Goal: Information Seeking & Learning: Learn about a topic

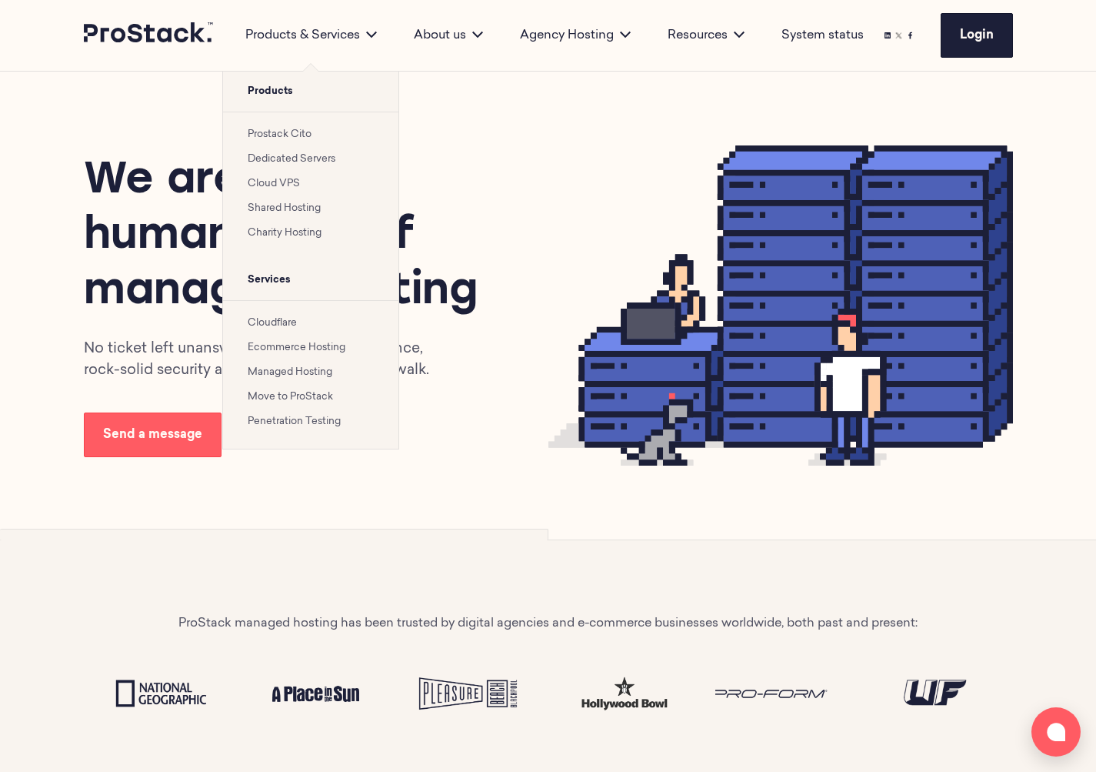
click at [283, 128] on li "Prostack Cito" at bounding box center [311, 134] width 126 height 18
click at [283, 132] on link "Prostack Cito" at bounding box center [280, 134] width 64 height 10
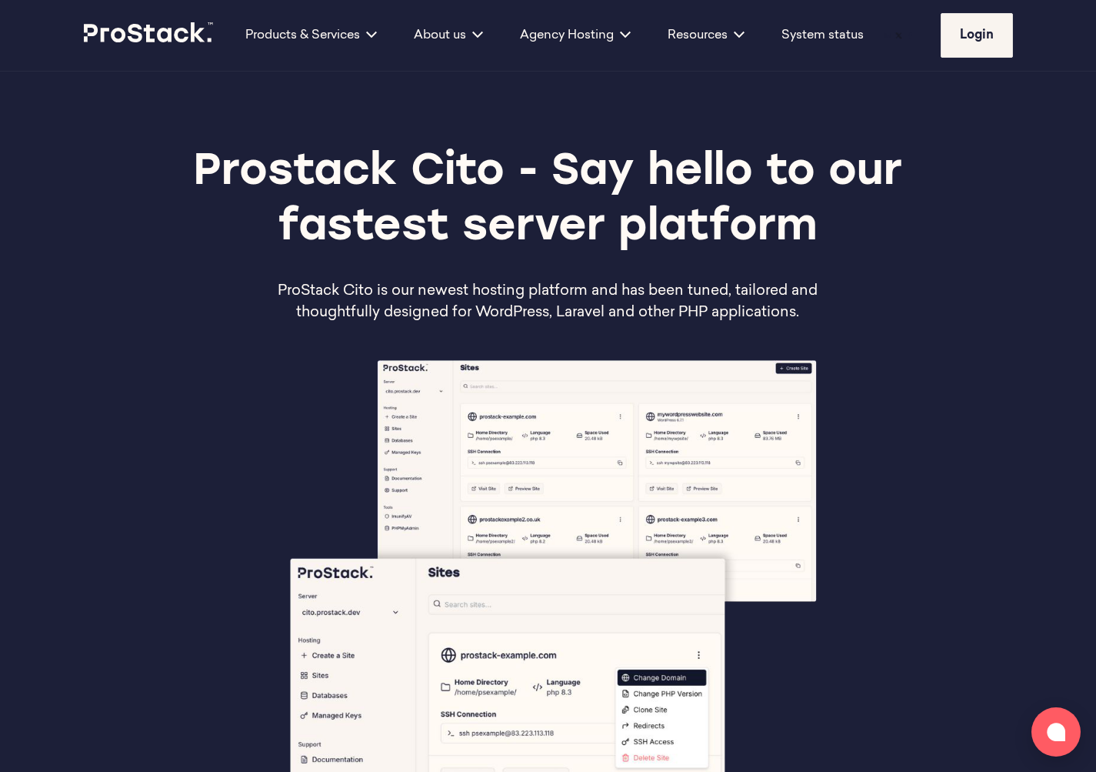
scroll to position [322, 0]
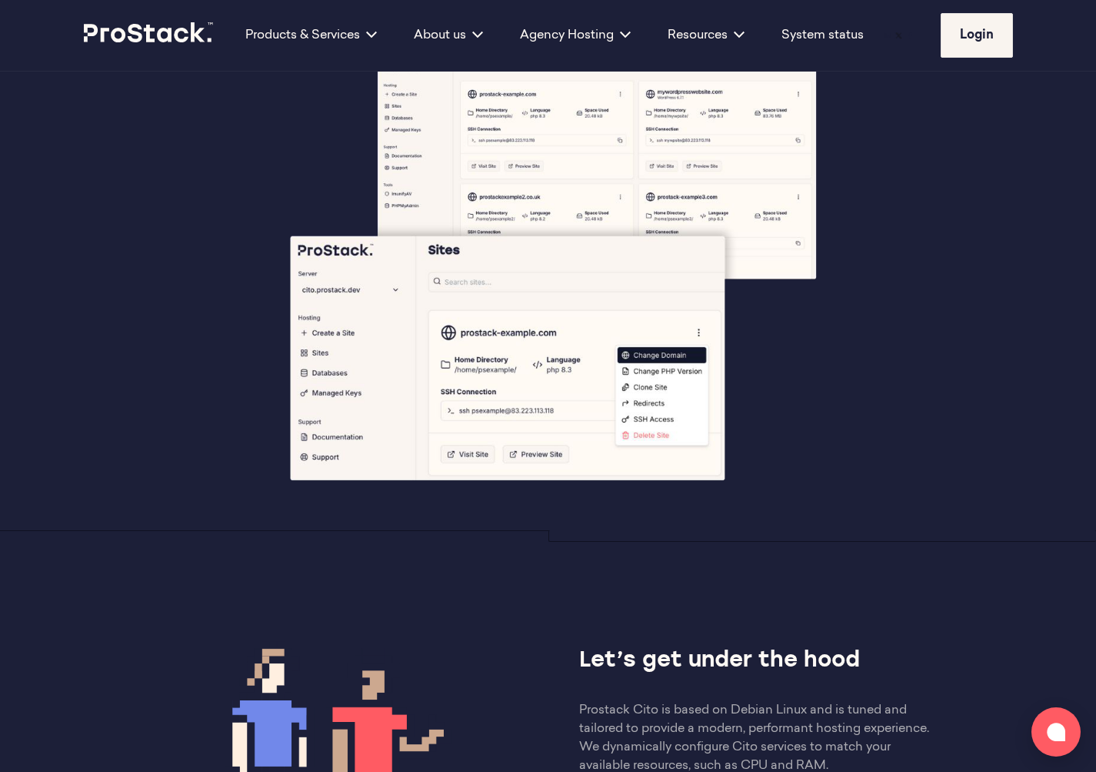
click at [152, 41] on icon at bounding box center [149, 32] width 131 height 21
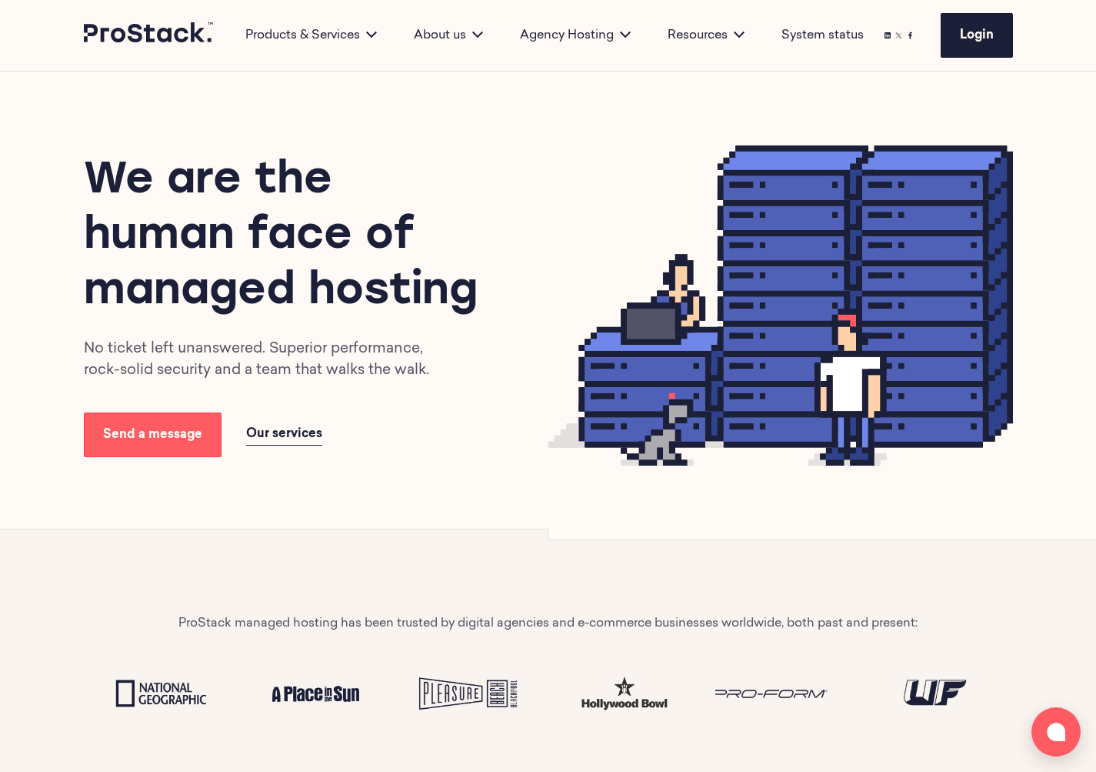
click at [152, 682] on img at bounding box center [161, 693] width 130 height 48
click at [165, 699] on img at bounding box center [161, 693] width 130 height 48
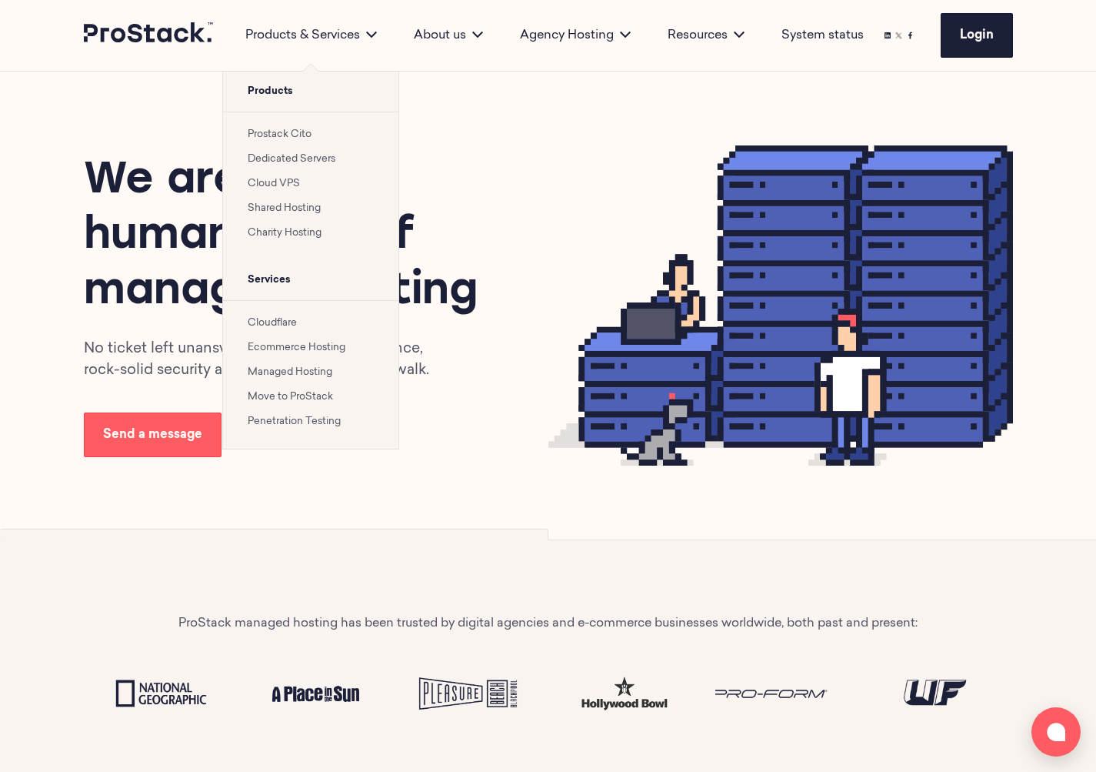
click at [286, 132] on link "Prostack Cito" at bounding box center [280, 134] width 64 height 10
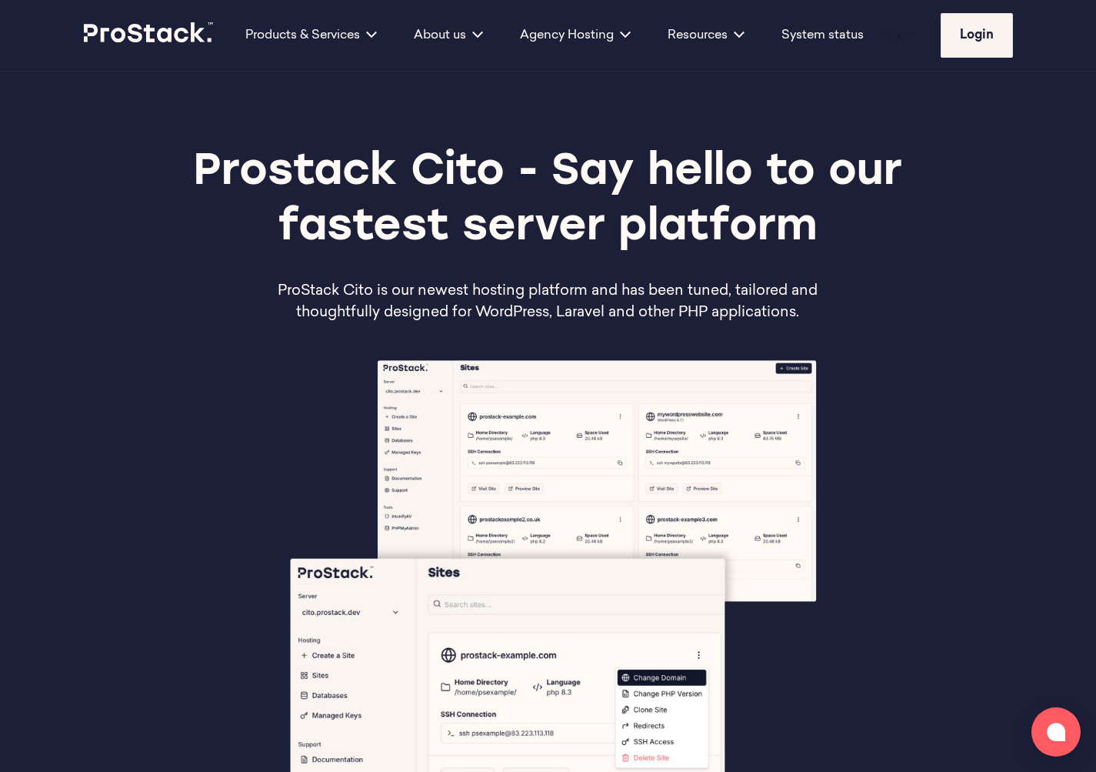
click at [280, 528] on img at bounding box center [548, 589] width 558 height 468
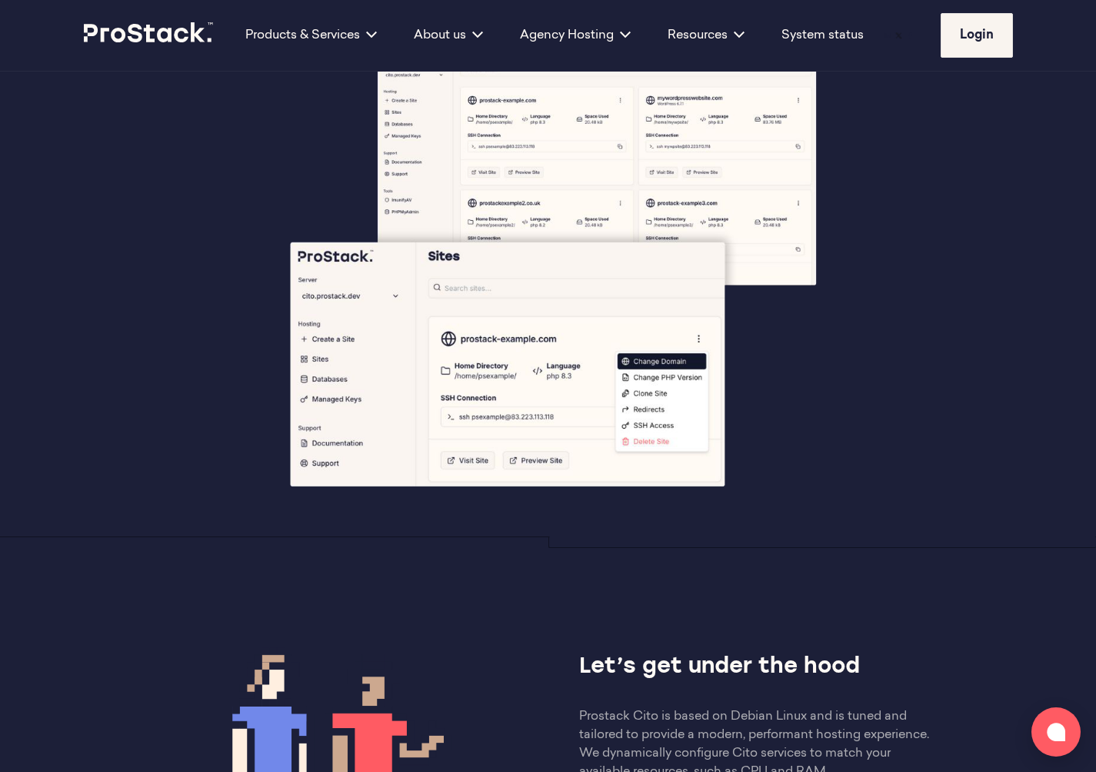
scroll to position [643, 0]
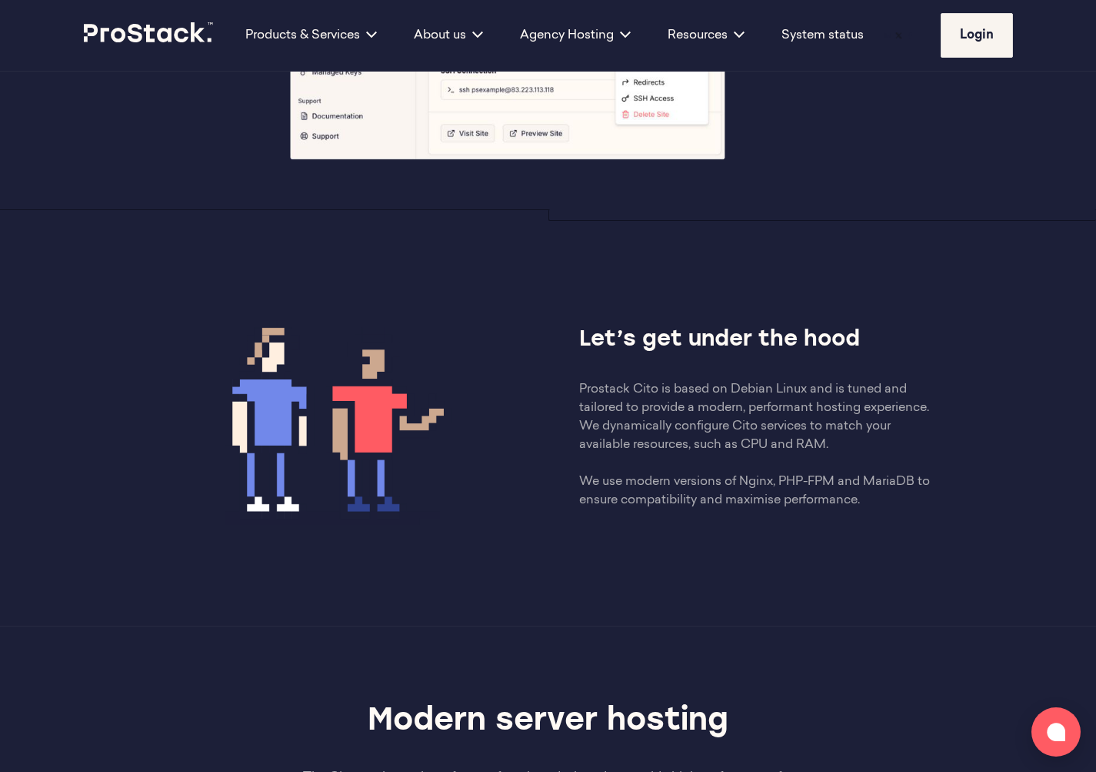
drag, startPoint x: 881, startPoint y: 548, endPoint x: 565, endPoint y: 392, distance: 352.3
click at [565, 392] on div "Let’s get under the hood Prostack Cito is based on Debian Linux and is tuned an…" at bounding box center [548, 417] width 836 height 268
click at [820, 408] on p "Prostack Cito is based on Debian Linux and is tuned and tailored to provide a m…" at bounding box center [757, 444] width 357 height 129
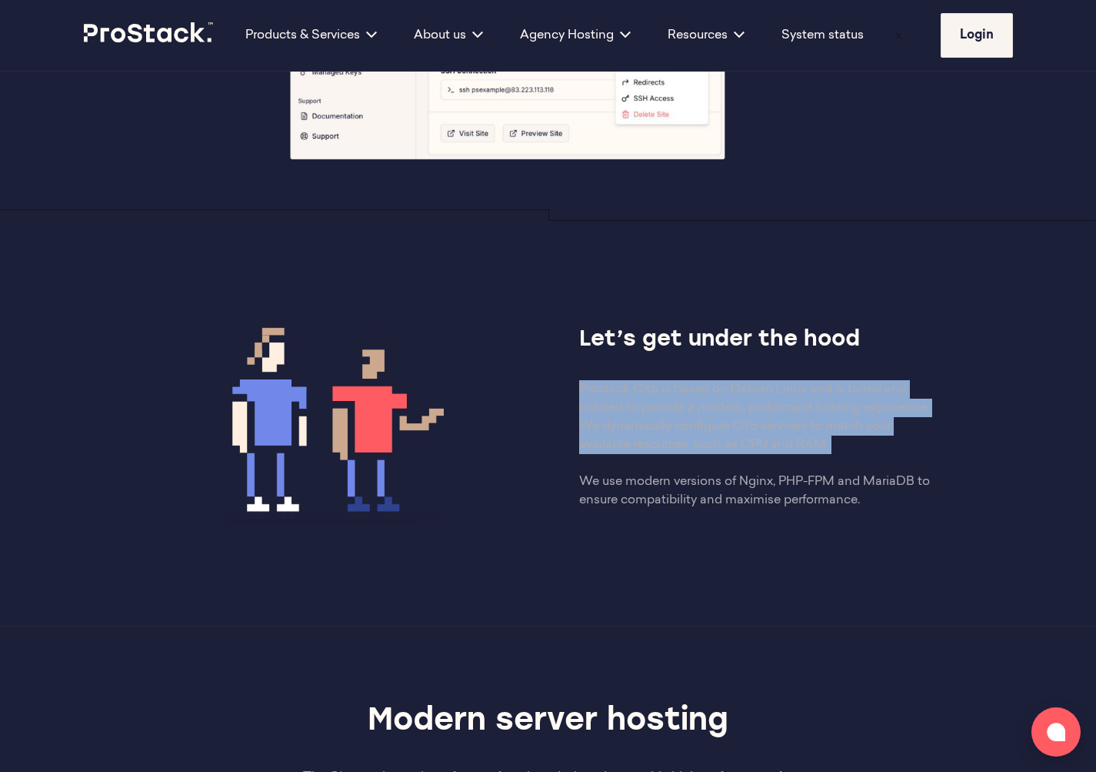
click at [820, 408] on p "Prostack Cito is based on Debian Linux and is tuned and tailored to provide a m…" at bounding box center [757, 444] width 357 height 129
click at [836, 473] on p "Prostack Cito is based on Debian Linux and is tuned and tailored to provide a m…" at bounding box center [757, 444] width 357 height 129
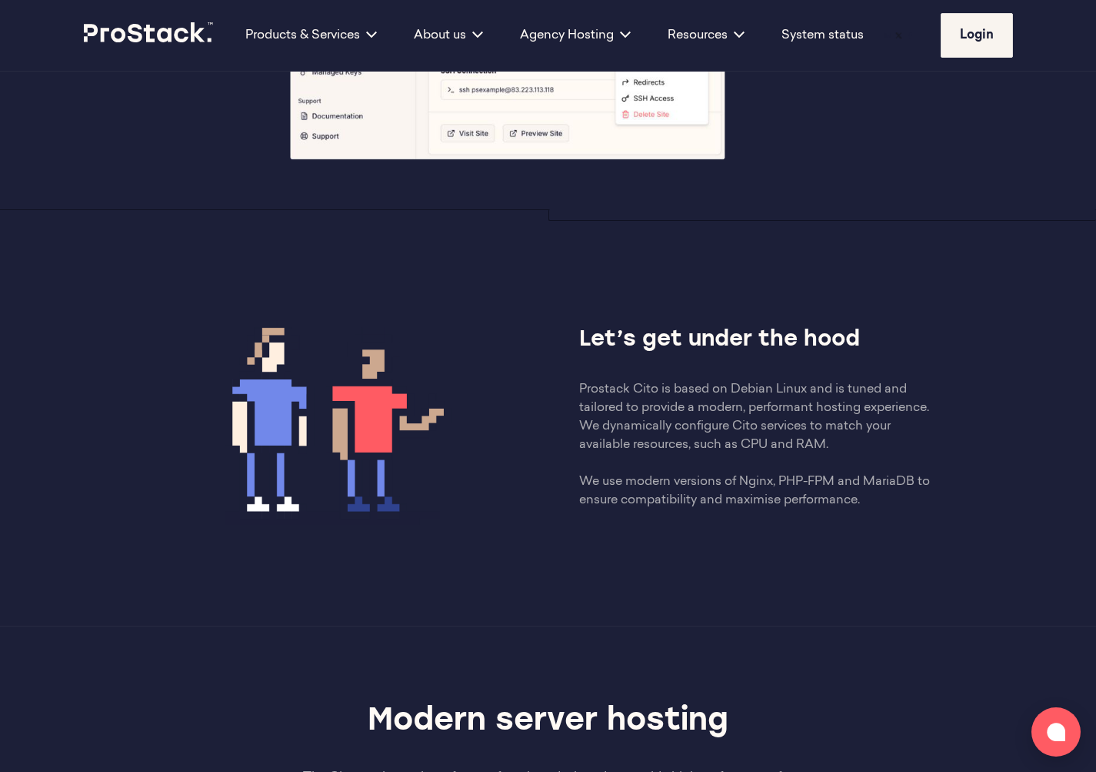
click at [836, 473] on p "Prostack Cito is based on Debian Linux and is tuned and tailored to provide a m…" at bounding box center [757, 444] width 357 height 129
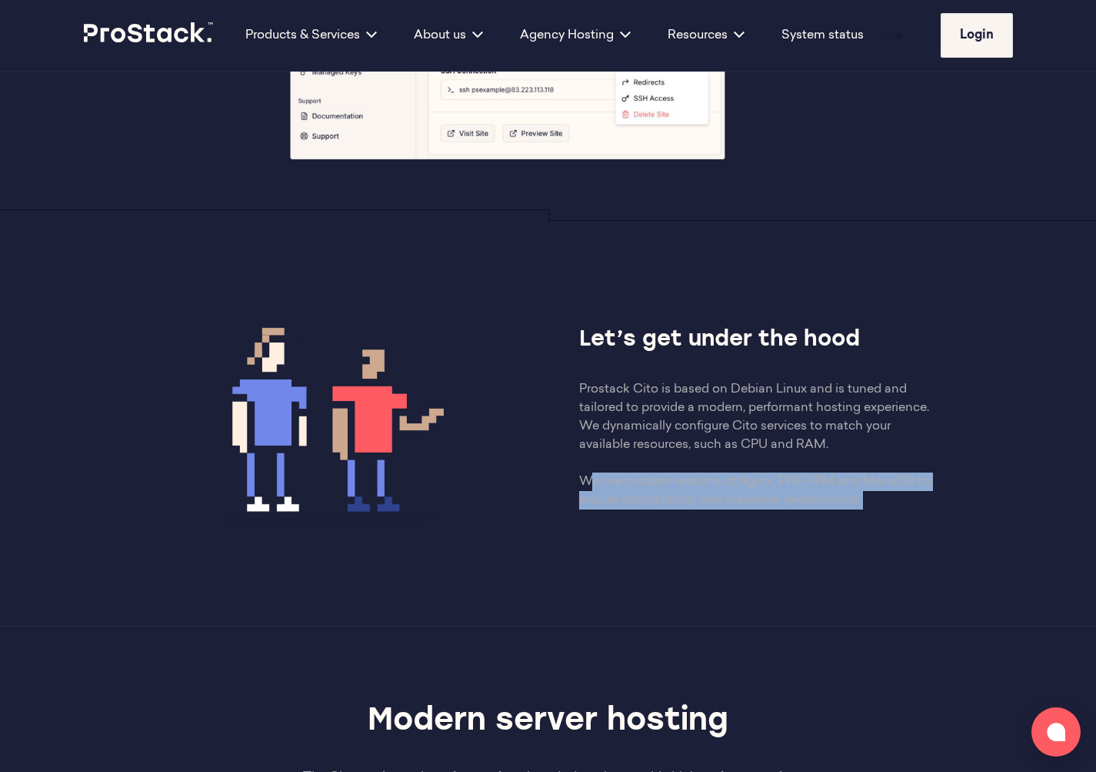
click at [849, 525] on div "Let’s get under the hood Prostack Cito is based on Debian Linux and is tuned an…" at bounding box center [548, 417] width 836 height 268
drag, startPoint x: 869, startPoint y: 518, endPoint x: 551, endPoint y: 387, distance: 343.9
click at [551, 387] on div "Let’s get under the hood Prostack Cito is based on Debian Linux and is tuned an…" at bounding box center [548, 417] width 836 height 268
click at [610, 443] on p "Prostack Cito is based on Debian Linux and is tuned and tailored to provide a m…" at bounding box center [757, 444] width 357 height 129
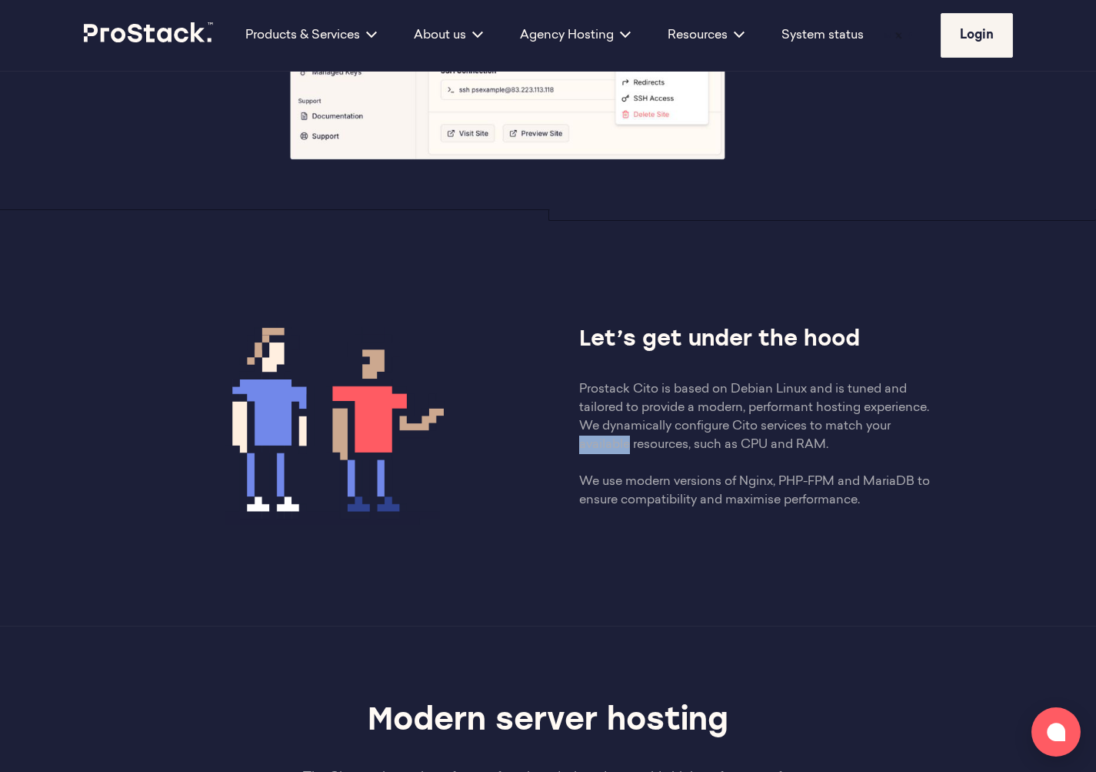
click at [610, 443] on p "Prostack Cito is based on Debian Linux and is tuned and tailored to provide a m…" at bounding box center [757, 444] width 357 height 129
click at [747, 497] on p "Prostack Cito is based on Debian Linux and is tuned and tailored to provide a m…" at bounding box center [757, 444] width 357 height 129
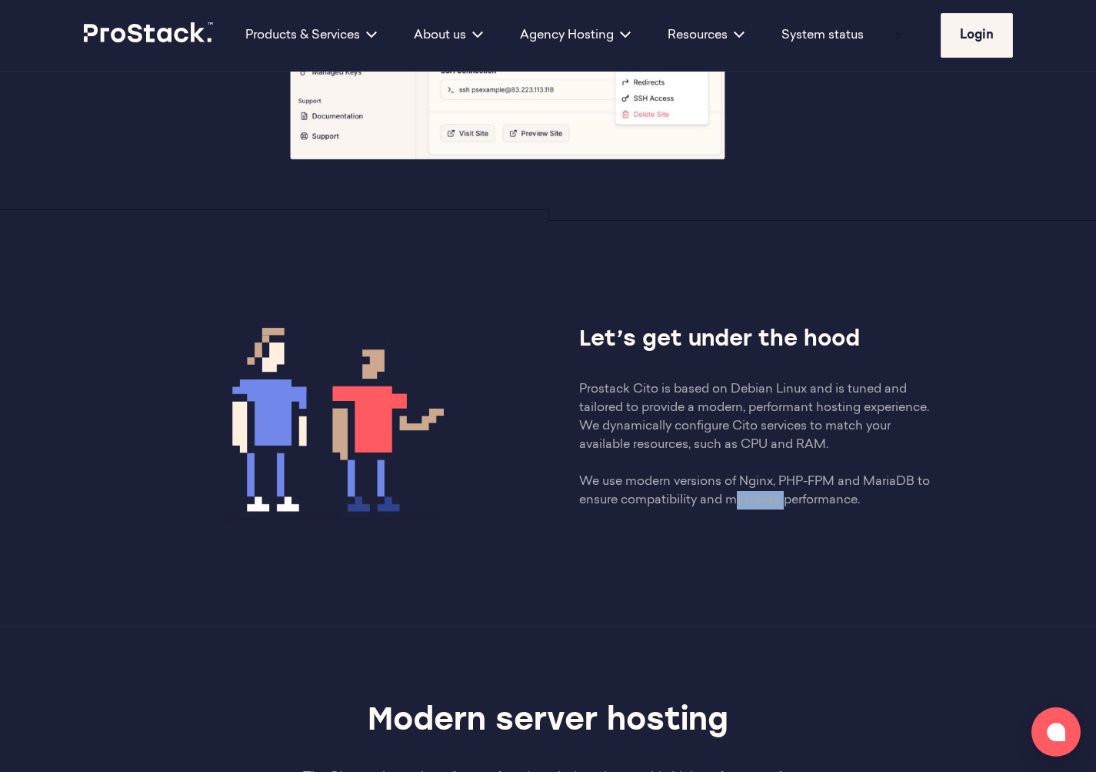
click at [747, 497] on p "Prostack Cito is based on Debian Linux and is tuned and tailored to provide a m…" at bounding box center [757, 444] width 357 height 129
click at [747, 547] on div "Let’s get under the hood Prostack Cito is based on Debian Linux and is tuned an…" at bounding box center [548, 417] width 836 height 268
click at [696, 497] on p "Prostack Cito is based on Debian Linux and is tuned and tailored to provide a m…" at bounding box center [757, 444] width 357 height 129
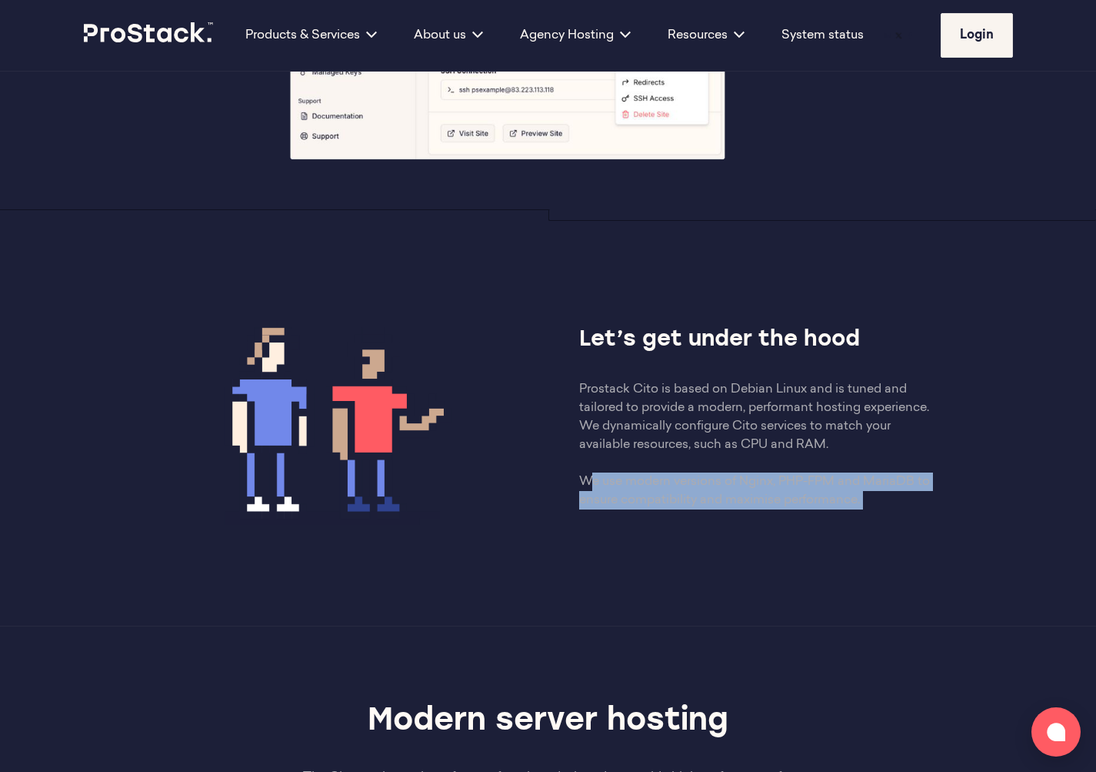
click at [696, 497] on p "Prostack Cito is based on Debian Linux and is tuned and tailored to provide a m…" at bounding box center [757, 444] width 357 height 129
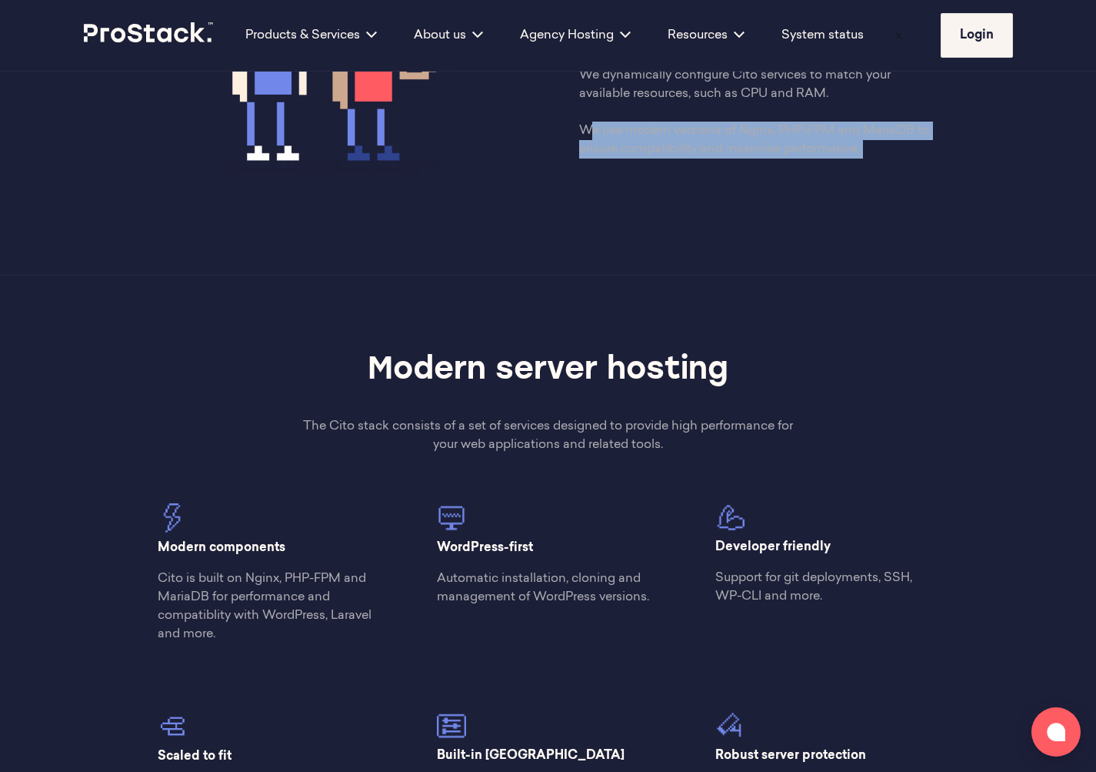
scroll to position [1295, 0]
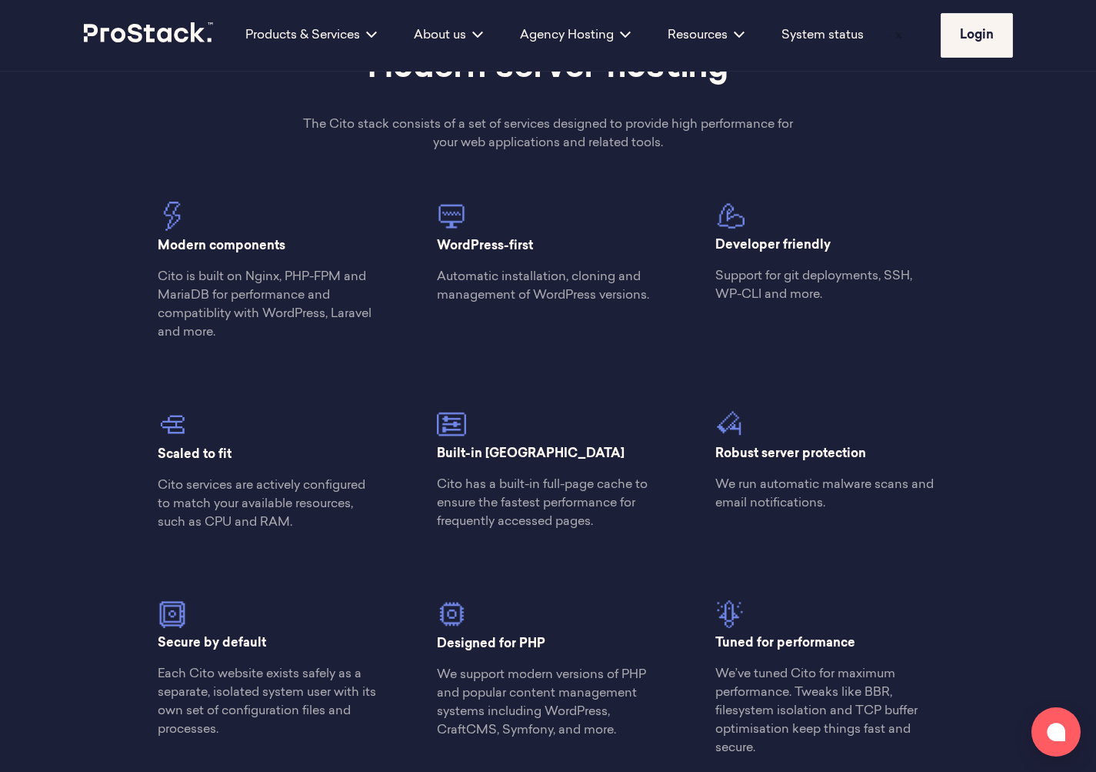
click at [723, 305] on div "Developer friendly Support for git deployments, SSH, WP-CLI and more." at bounding box center [827, 259] width 278 height 115
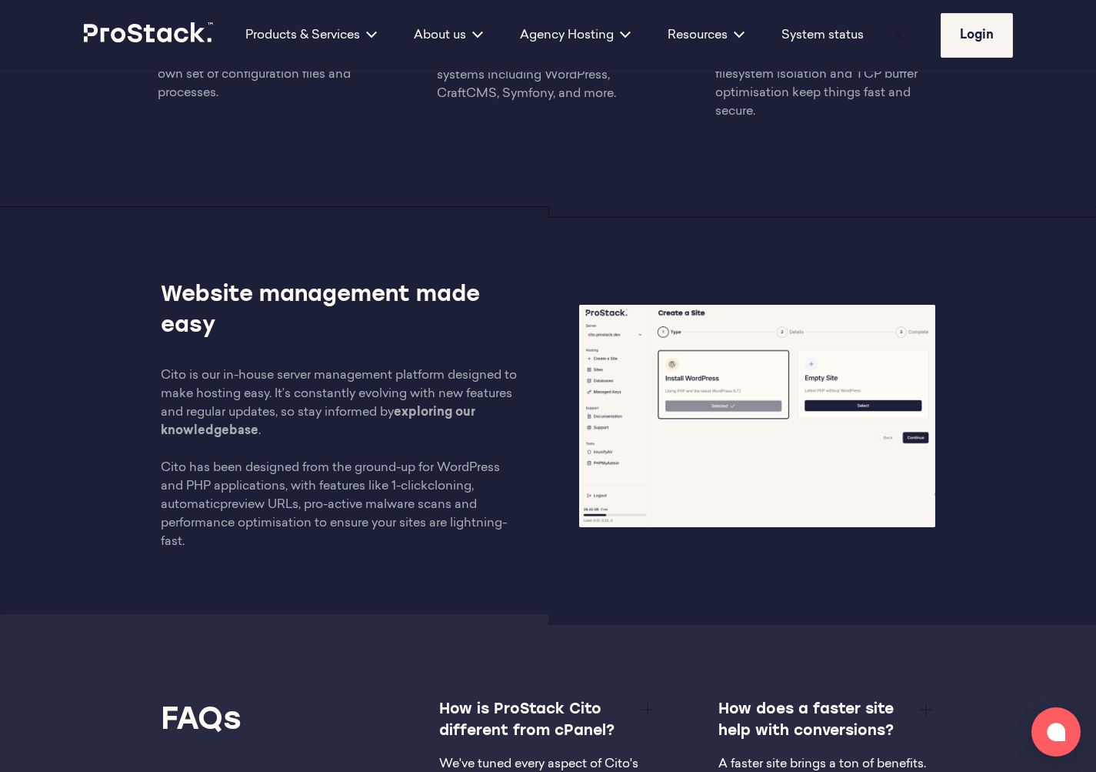
scroll to position [1954, 0]
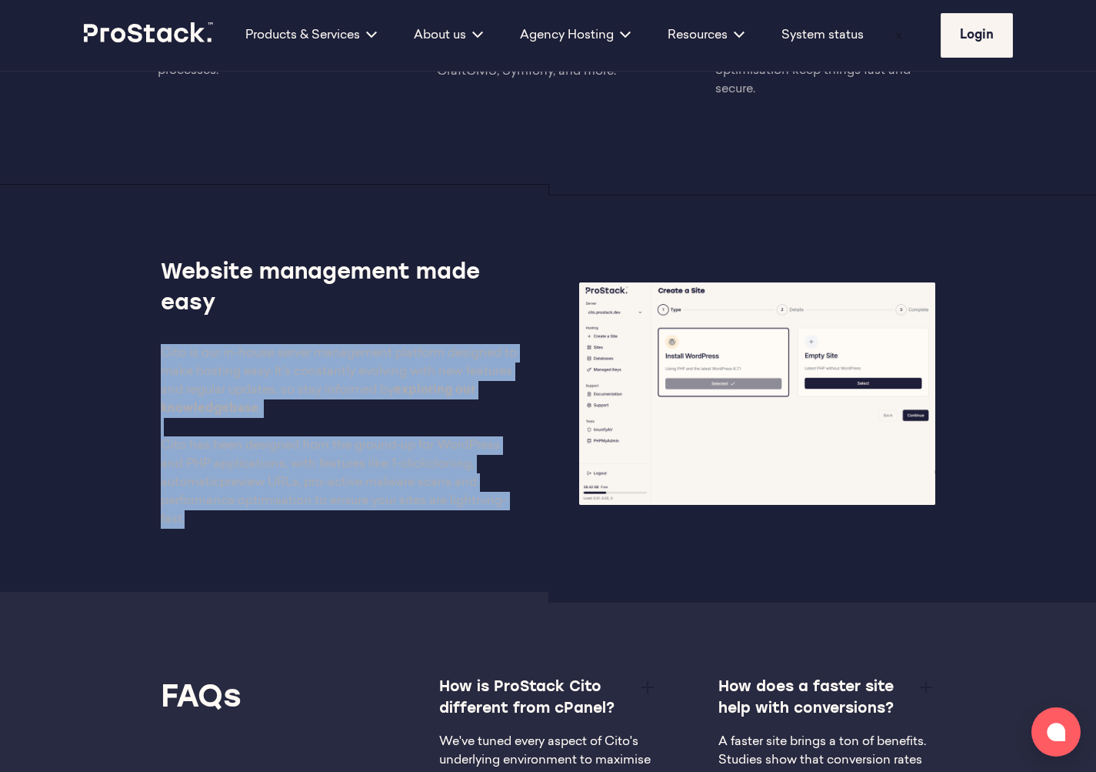
drag, startPoint x: 272, startPoint y: 550, endPoint x: 105, endPoint y: 338, distance: 270.0
click at [105, 338] on div "Website management made easy Cito is our in-house server management platform de…" at bounding box center [548, 393] width 1052 height 418
click at [286, 438] on p "Cito is our in-house server management platform designed to make hosting easy. …" at bounding box center [339, 436] width 357 height 185
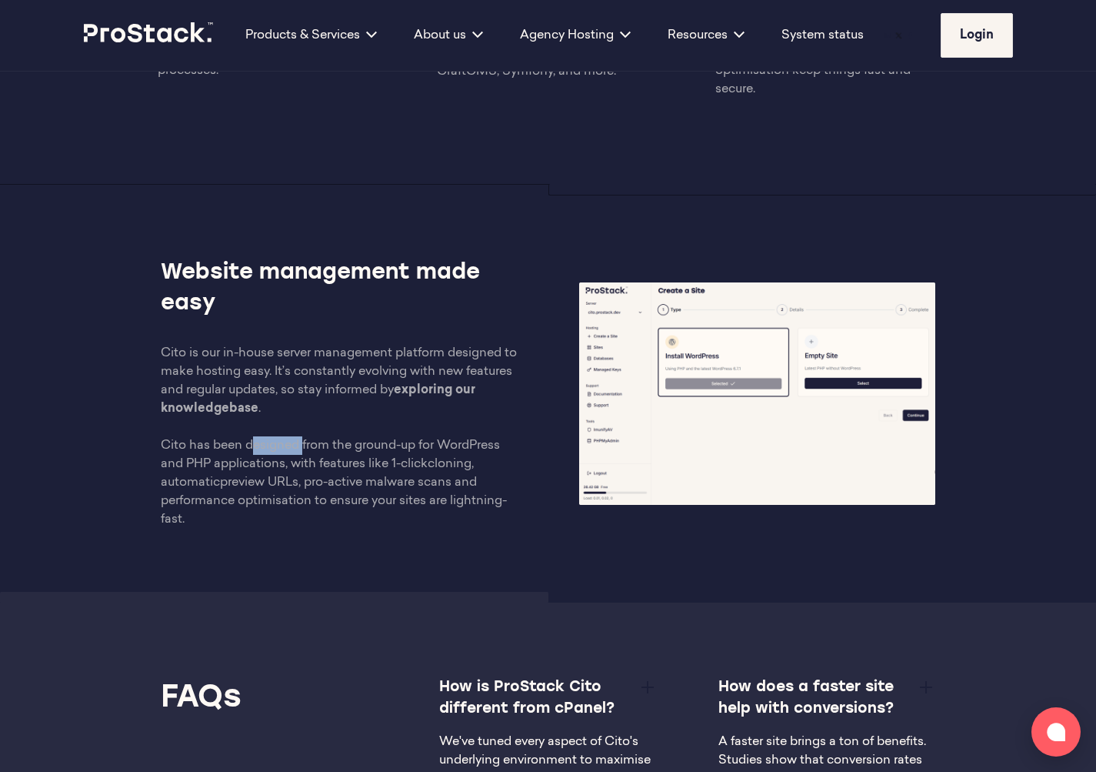
click at [286, 438] on p "Cito is our in-house server management platform designed to make hosting easy. …" at bounding box center [339, 436] width 357 height 185
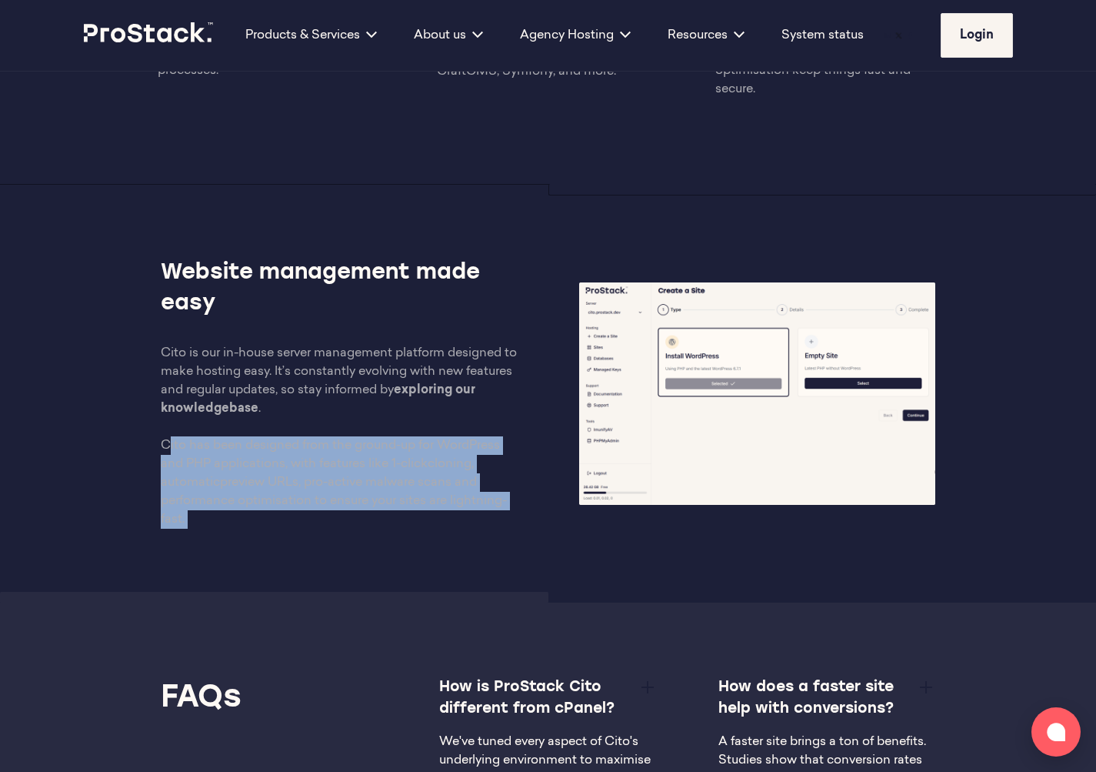
click at [286, 438] on p "Cito is our in-house server management platform designed to make hosting easy. …" at bounding box center [339, 436] width 357 height 185
click at [312, 496] on p "Cito is our in-house server management platform designed to make hosting easy. …" at bounding box center [339, 436] width 357 height 185
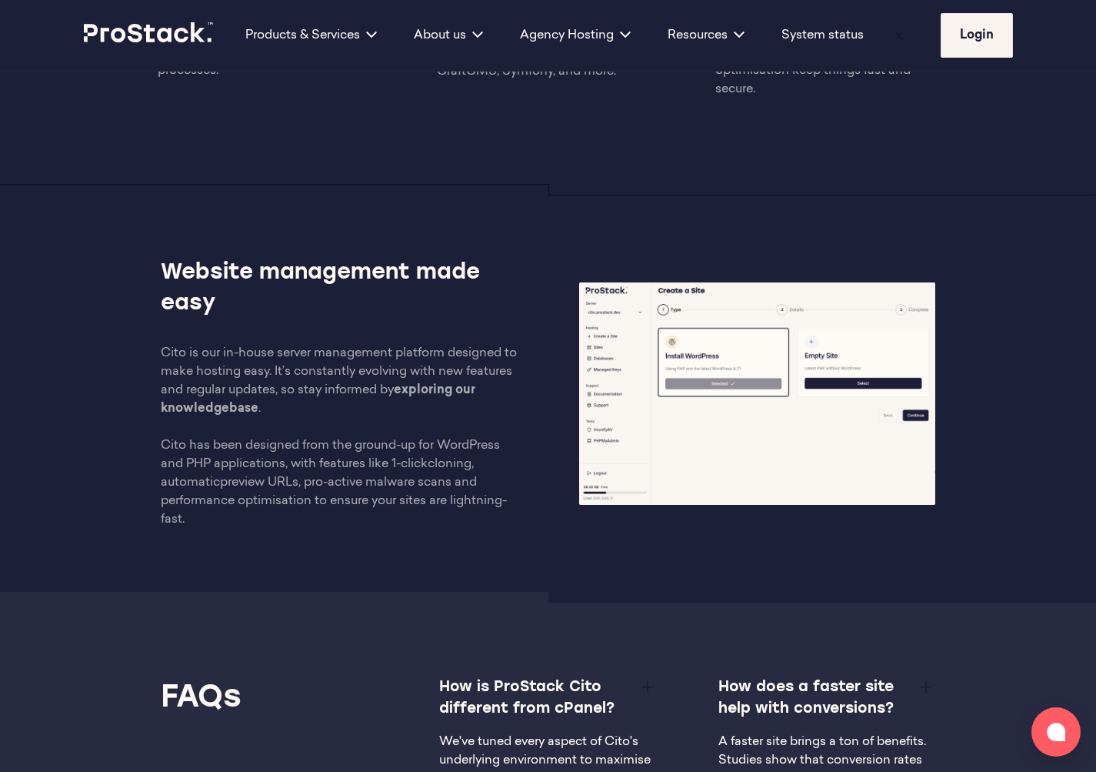
click at [163, 396] on p "Cito is our in-house server management platform designed to make hosting easy. …" at bounding box center [339, 436] width 357 height 185
click at [275, 498] on p "Cito is our in-house server management platform designed to make hosting easy. …" at bounding box center [339, 436] width 357 height 185
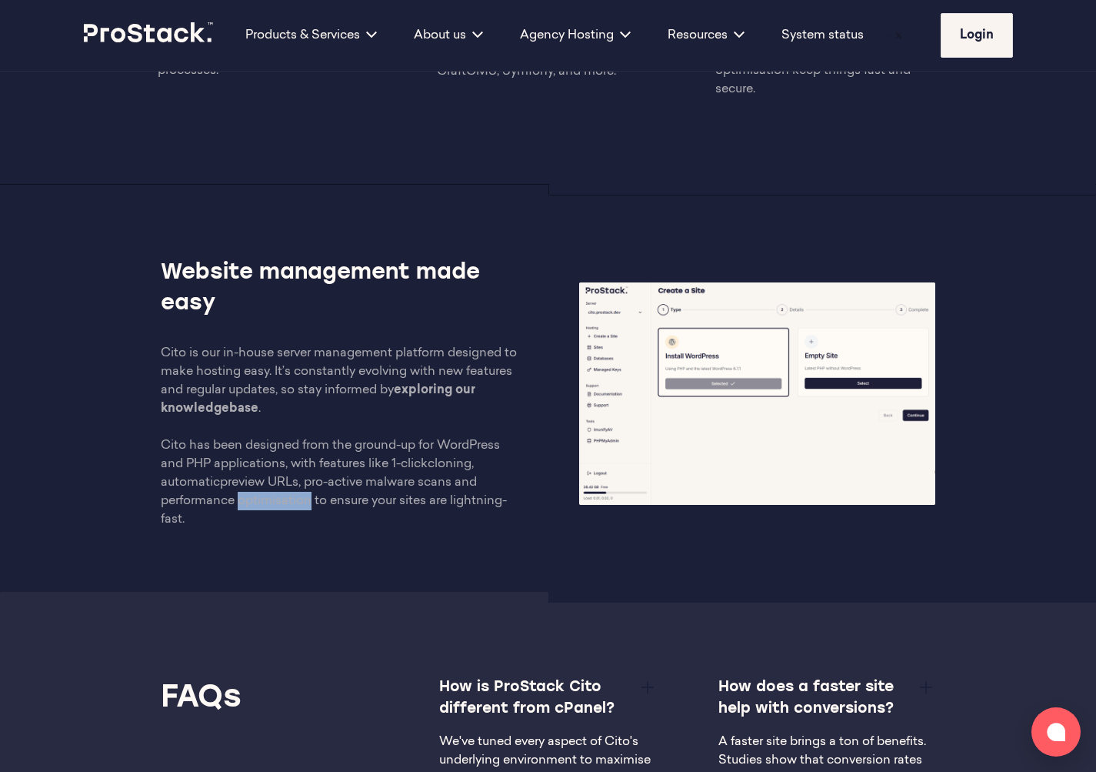
click at [275, 498] on p "Cito is our in-house server management platform designed to make hosting easy. …" at bounding box center [339, 436] width 357 height 185
click at [295, 371] on p "Cito is our in-house server management platform designed to make hosting easy. …" at bounding box center [339, 436] width 357 height 185
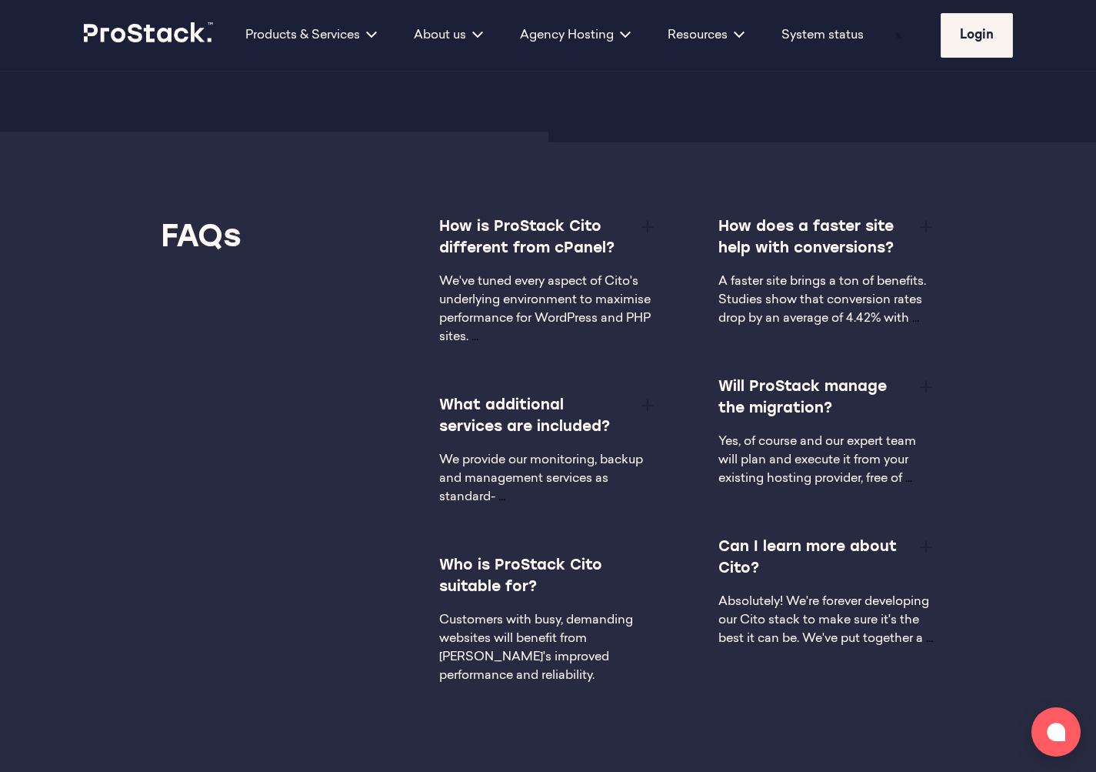
scroll to position [1632, 0]
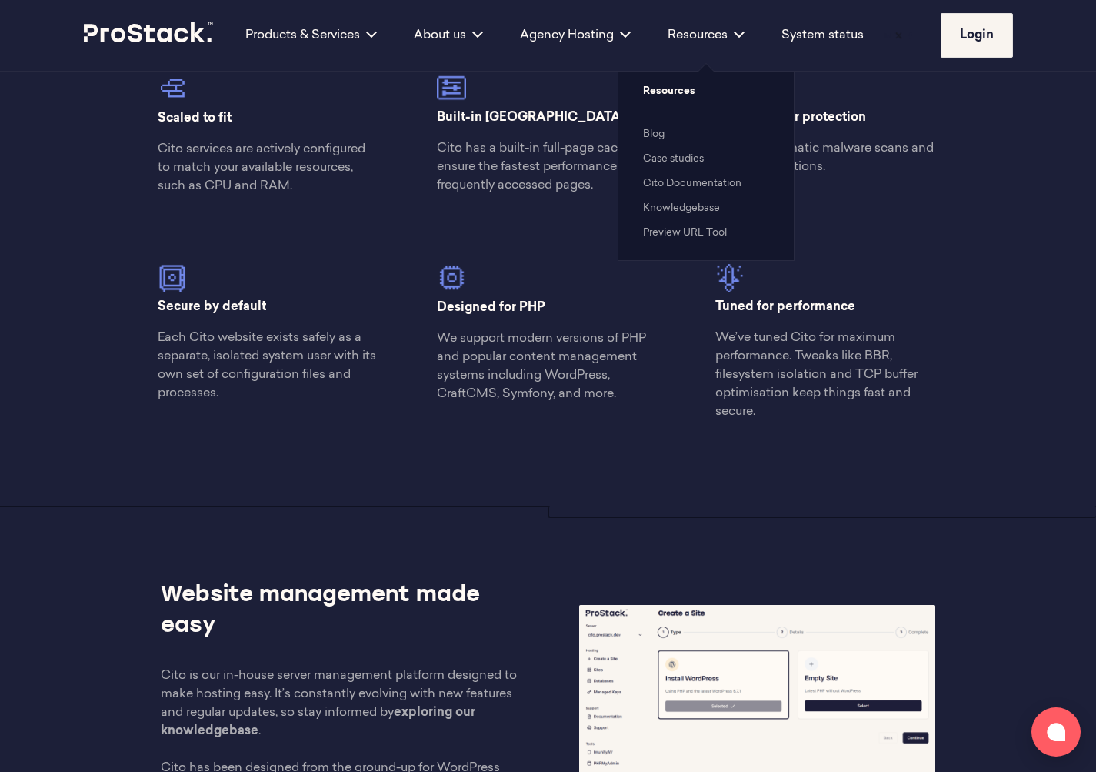
click at [671, 156] on link "Case studies" at bounding box center [673, 159] width 61 height 10
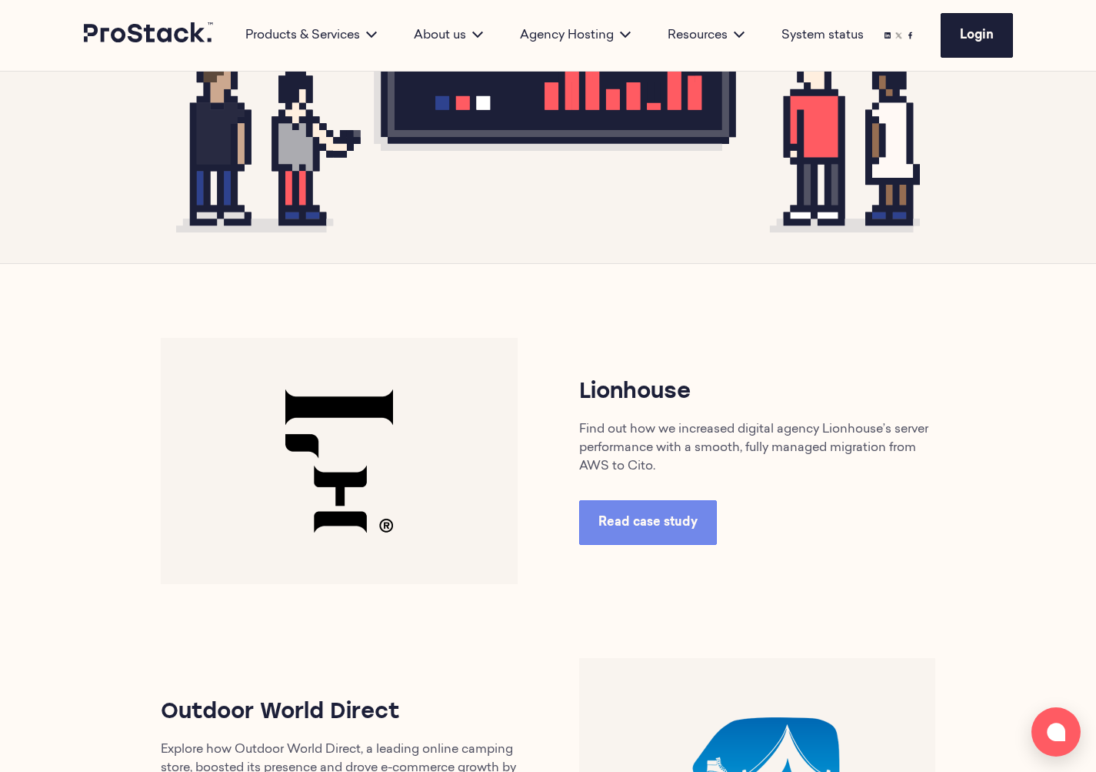
scroll to position [599, 0]
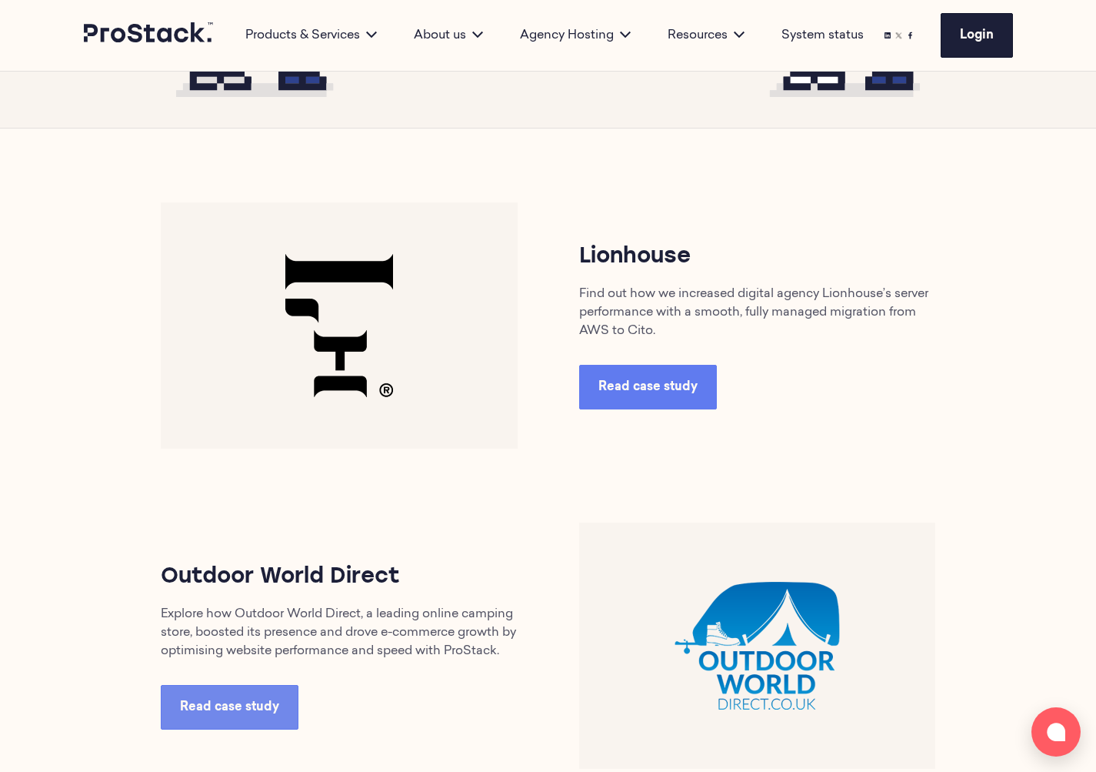
click at [656, 382] on span "Read case study" at bounding box center [648, 387] width 99 height 12
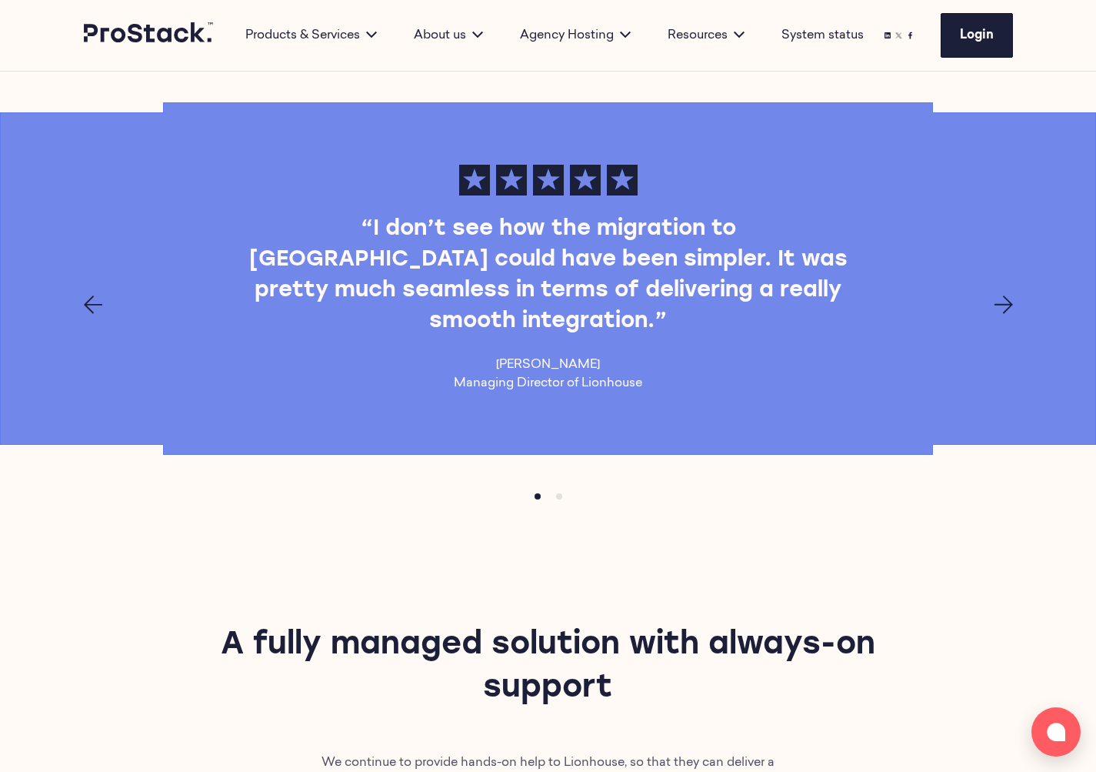
scroll to position [1460, 0]
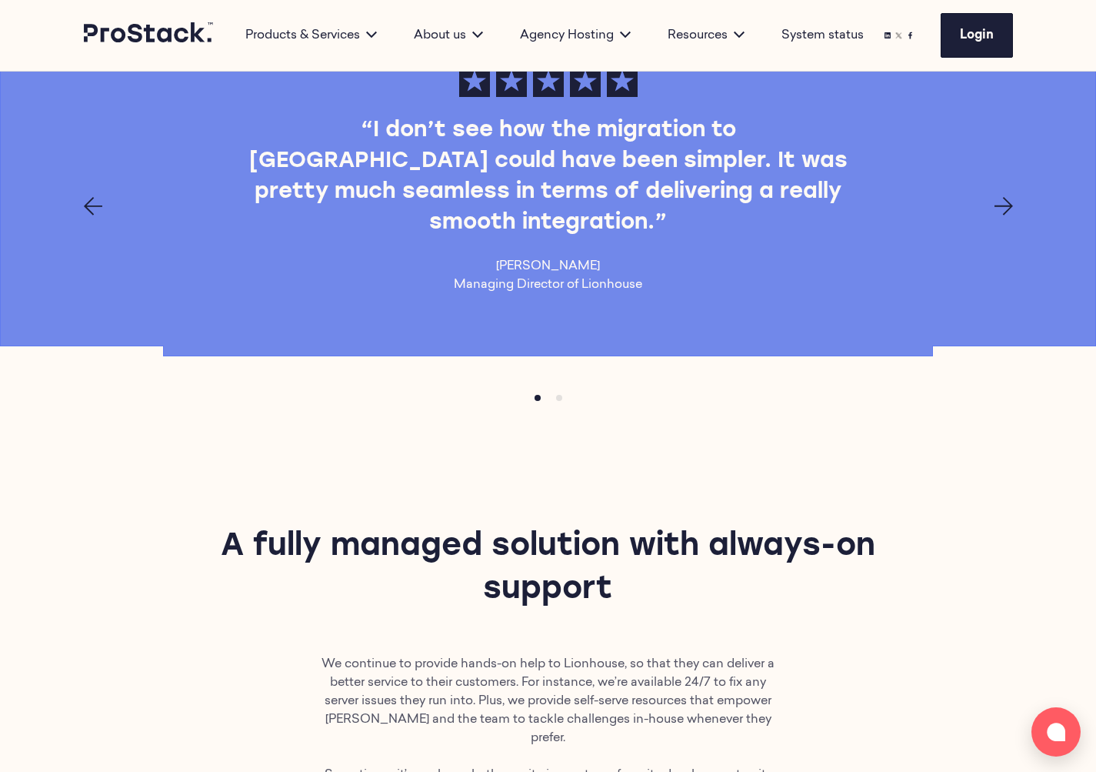
click at [1001, 215] on icon "Next page" at bounding box center [1004, 206] width 18 height 18
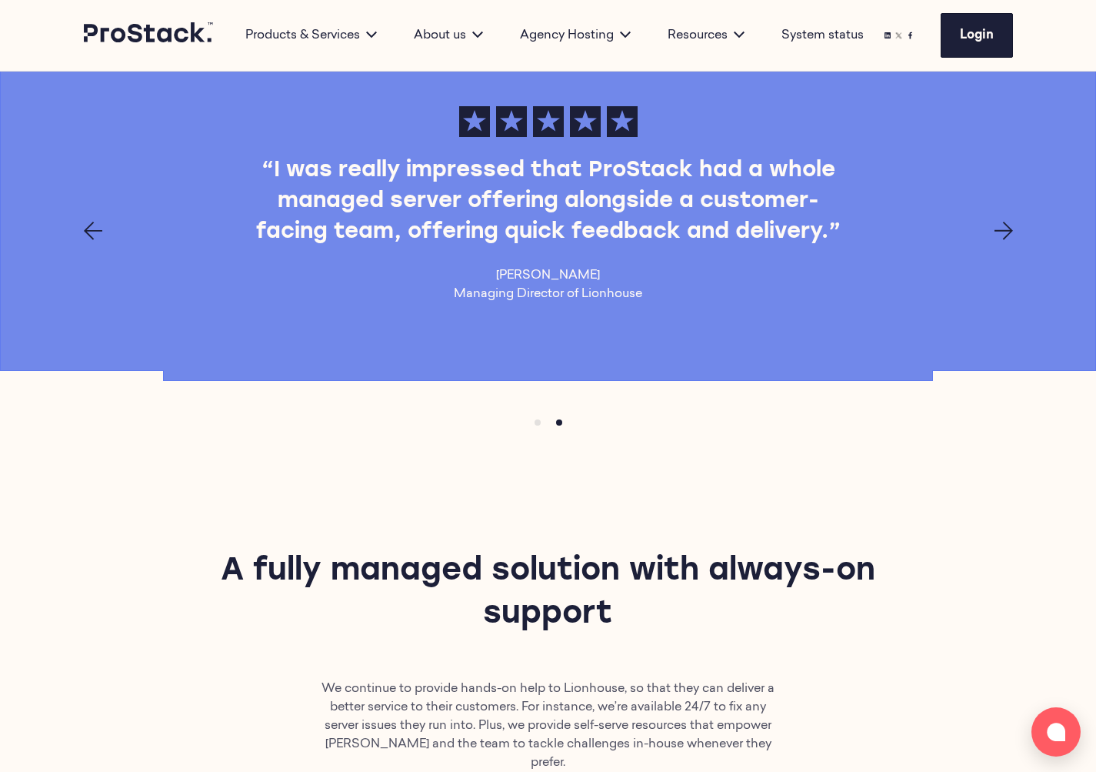
scroll to position [1318, 0]
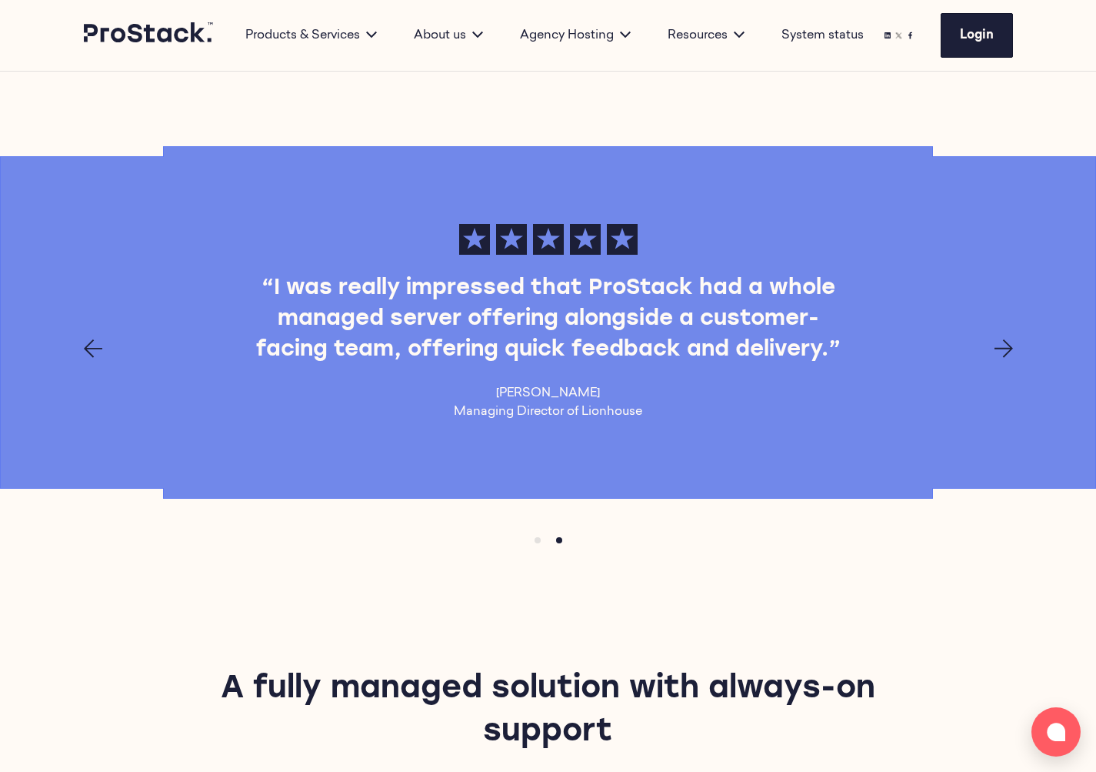
click at [1009, 339] on icon "Next page" at bounding box center [1004, 348] width 18 height 18
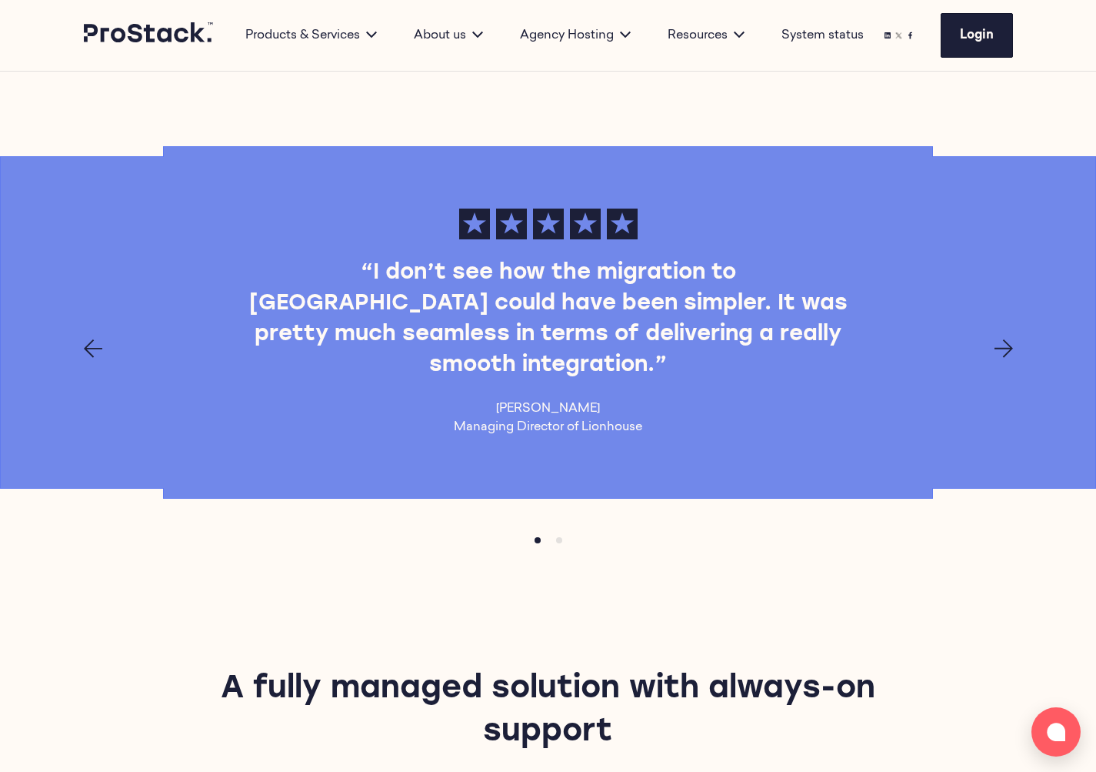
click at [1009, 339] on icon "Next page" at bounding box center [1004, 348] width 18 height 18
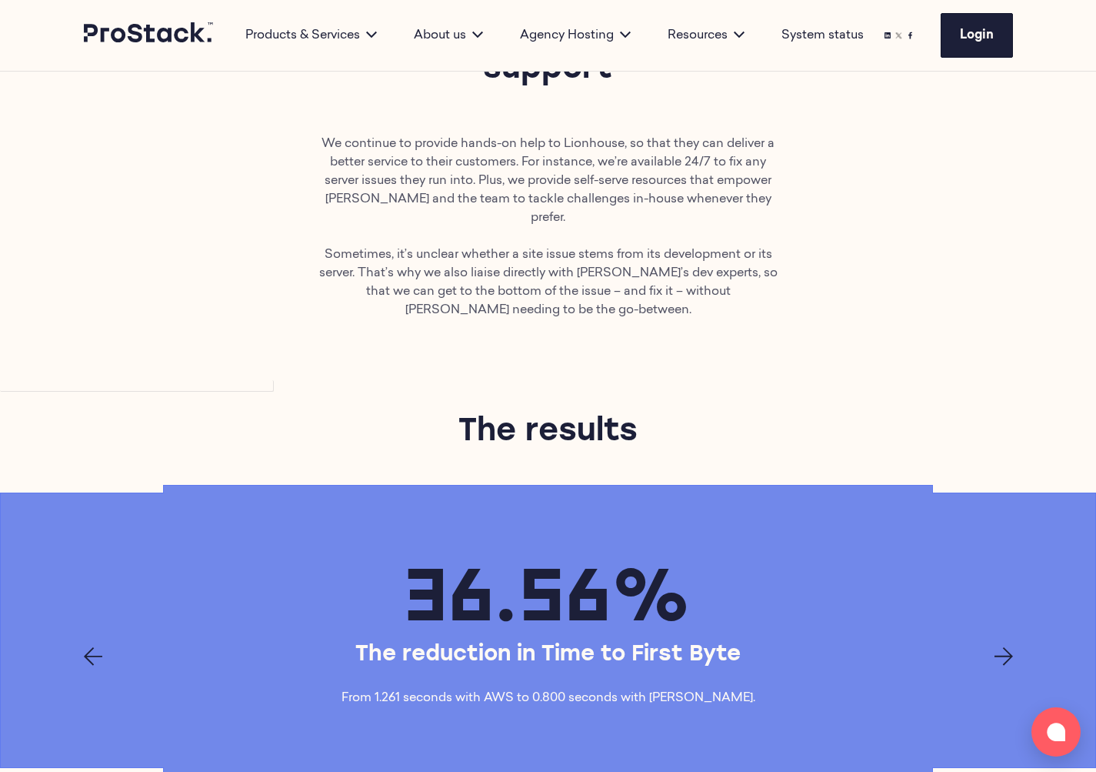
scroll to position [2283, 0]
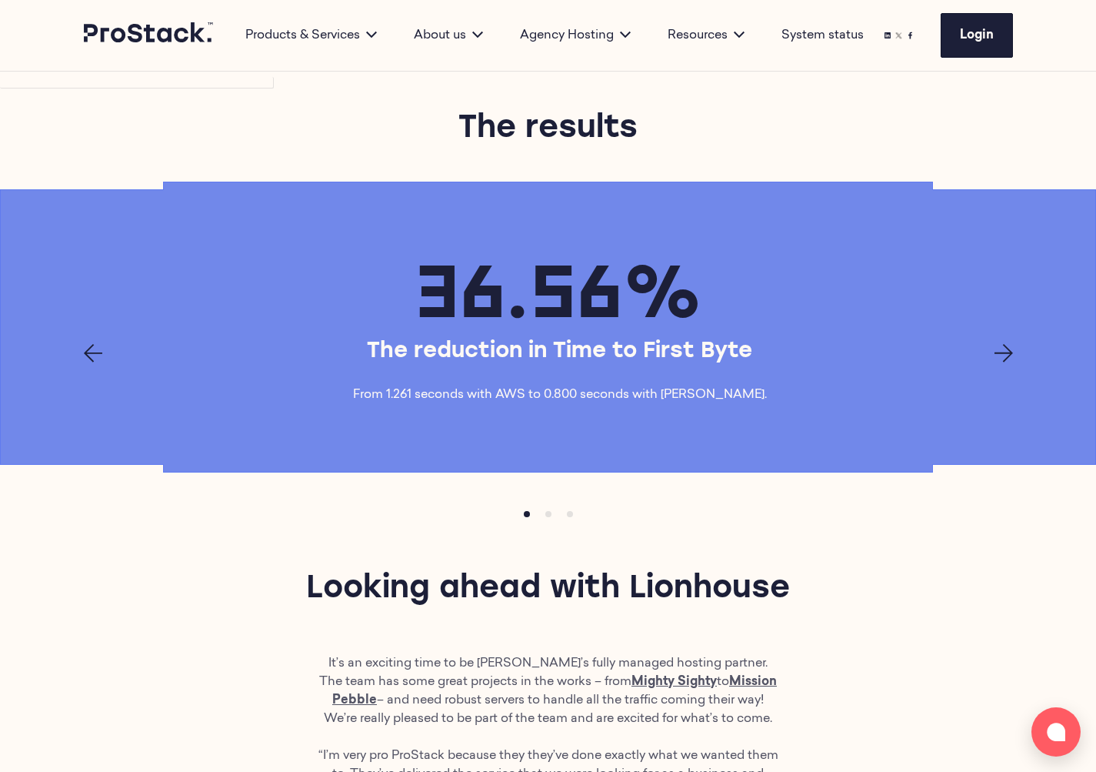
drag, startPoint x: 490, startPoint y: 566, endPoint x: 499, endPoint y: 458, distance: 108.9
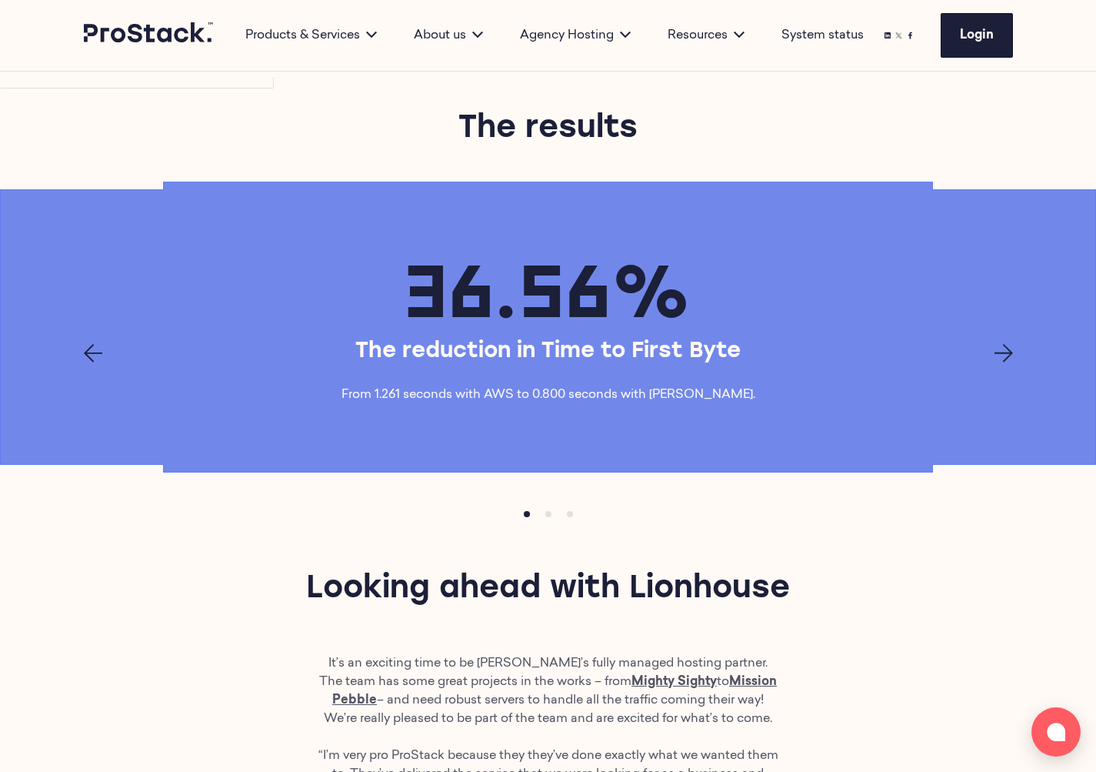
click at [1022, 297] on div "36.56% The reduction in Time to First Byte From 1.261 seconds with AWS to 0.800…" at bounding box center [548, 327] width 1052 height 166
click at [1013, 297] on div "36.56% The reduction in Time to First Byte From 1.261 seconds with AWS to 0.800…" at bounding box center [548, 327] width 1052 height 166
click at [1002, 344] on icon "Next page" at bounding box center [1004, 353] width 18 height 18
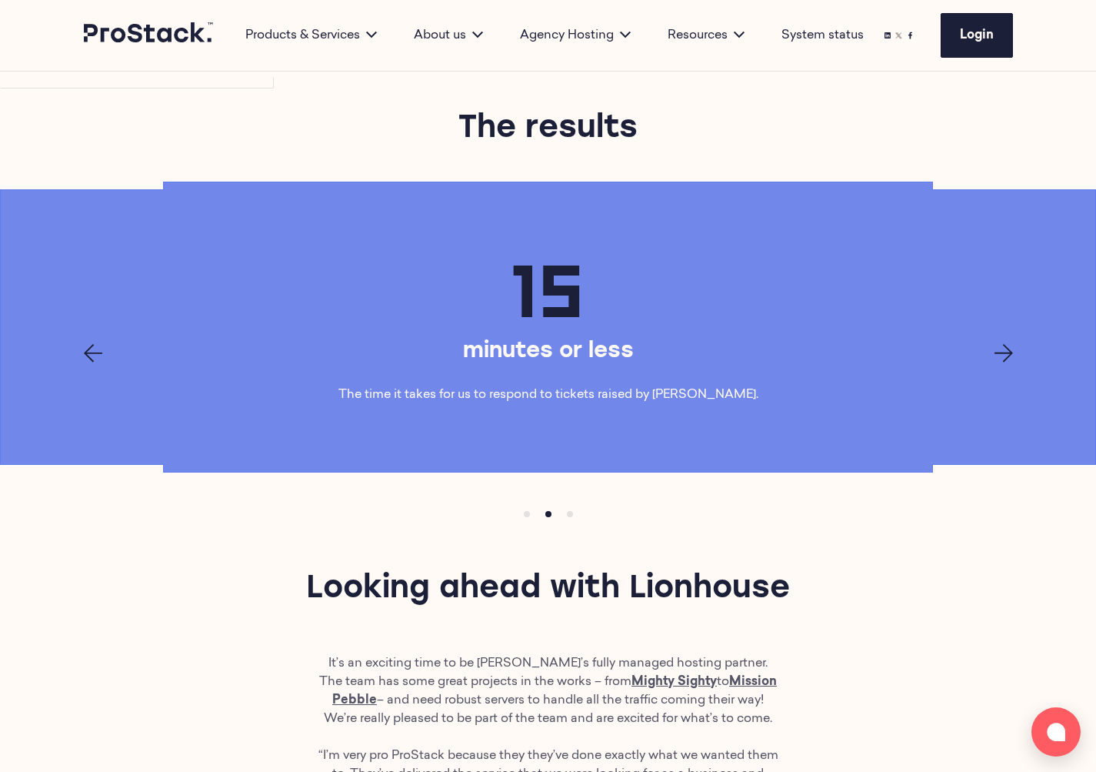
click at [1002, 344] on icon "Next page" at bounding box center [1004, 353] width 18 height 18
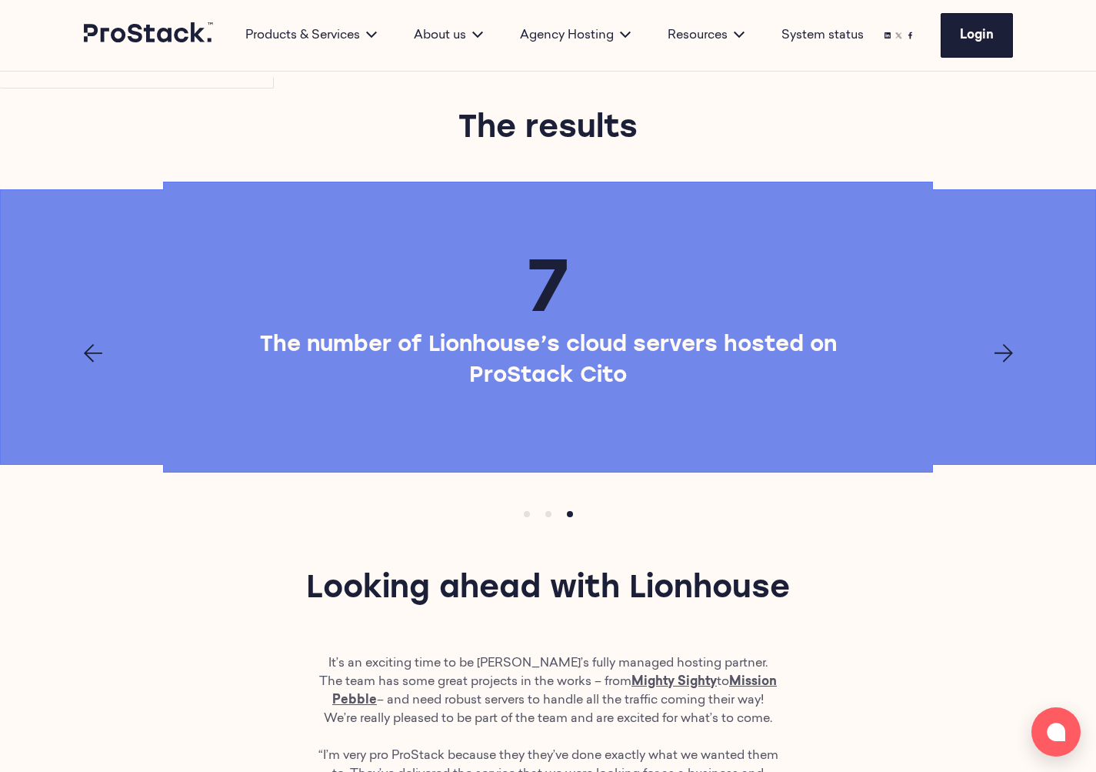
click at [1002, 344] on icon "Next page" at bounding box center [1004, 353] width 18 height 18
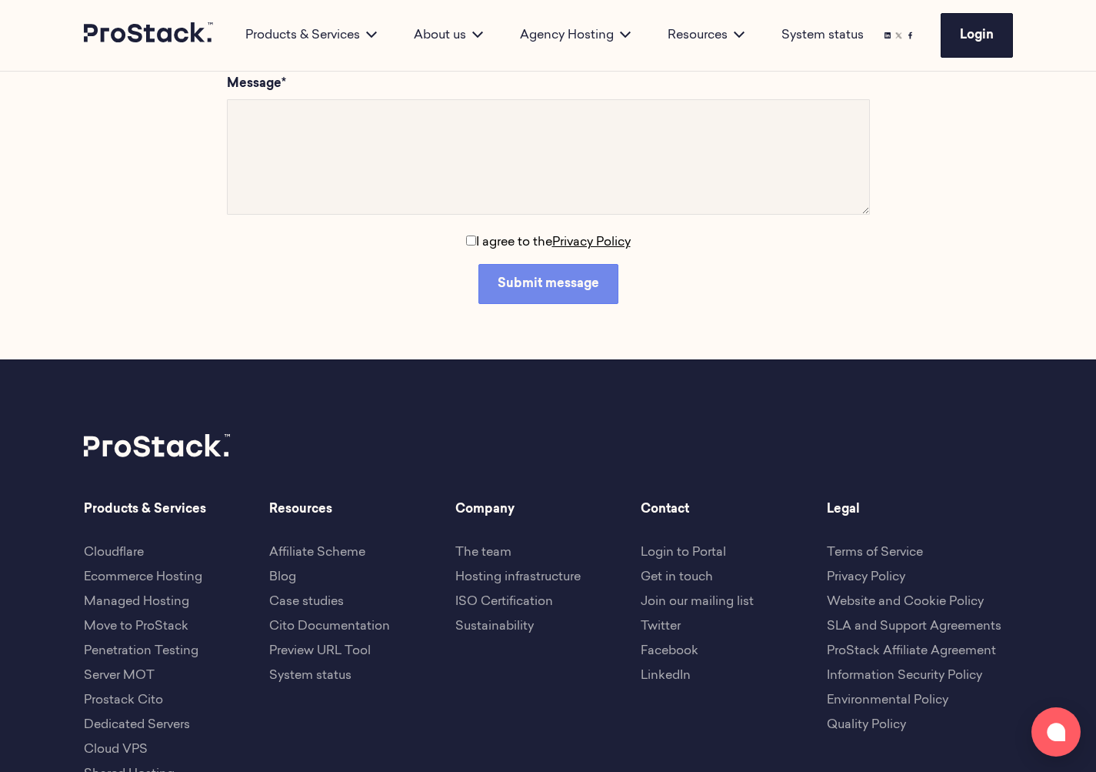
scroll to position [2602, 0]
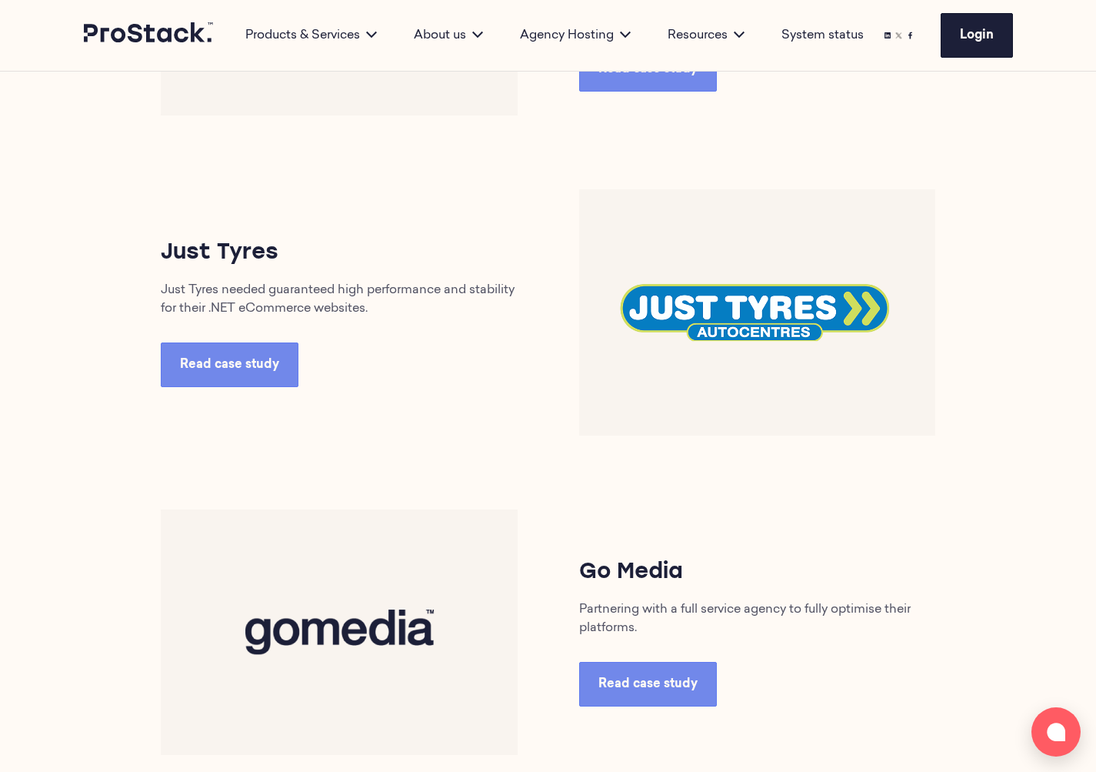
scroll to position [2407, 0]
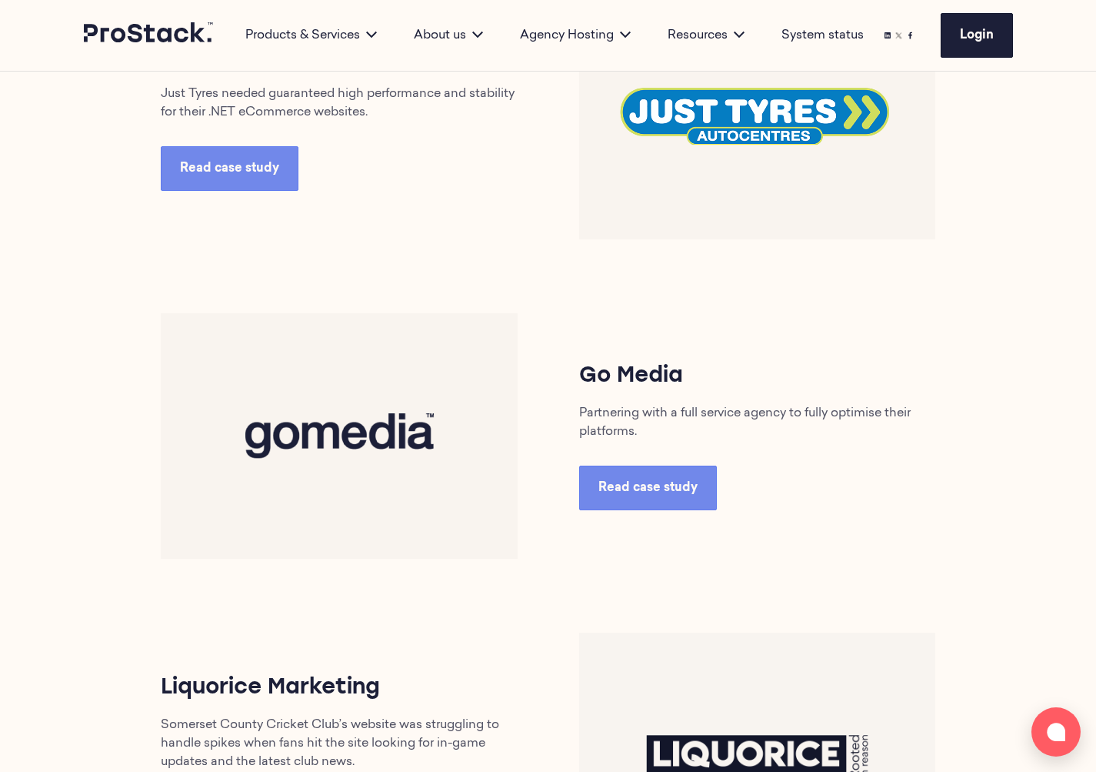
click at [92, 34] on icon at bounding box center [149, 32] width 131 height 21
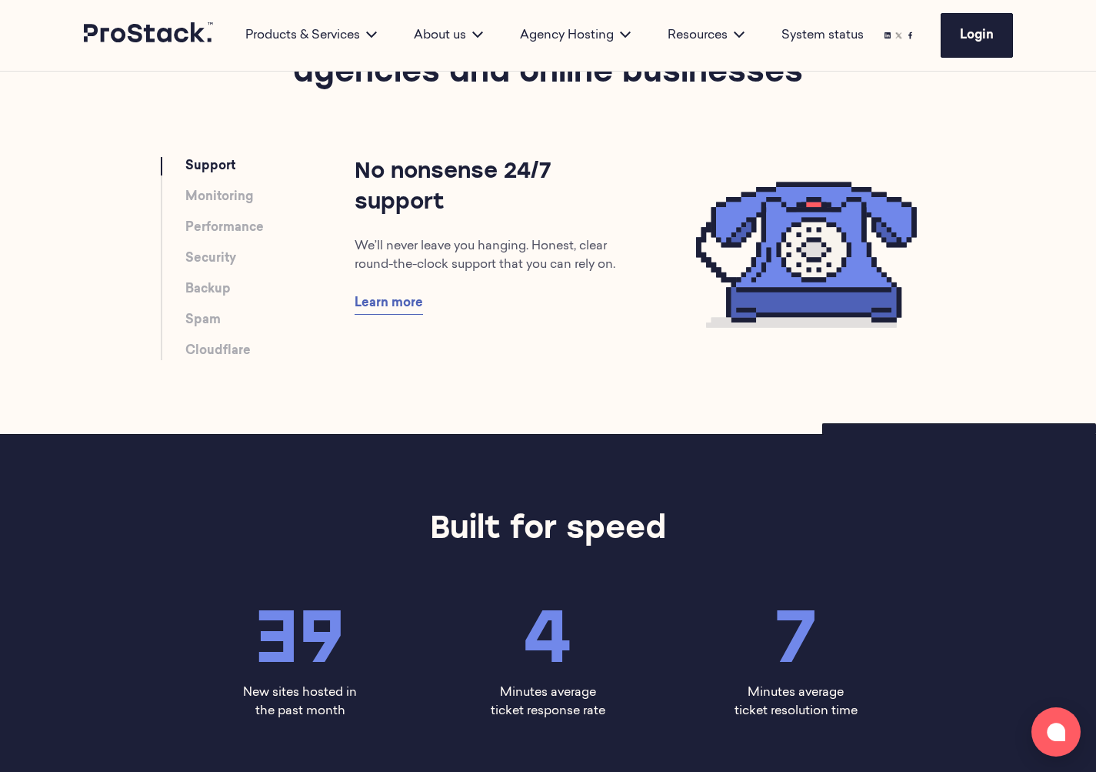
scroll to position [866, 0]
